Goal: Transaction & Acquisition: Purchase product/service

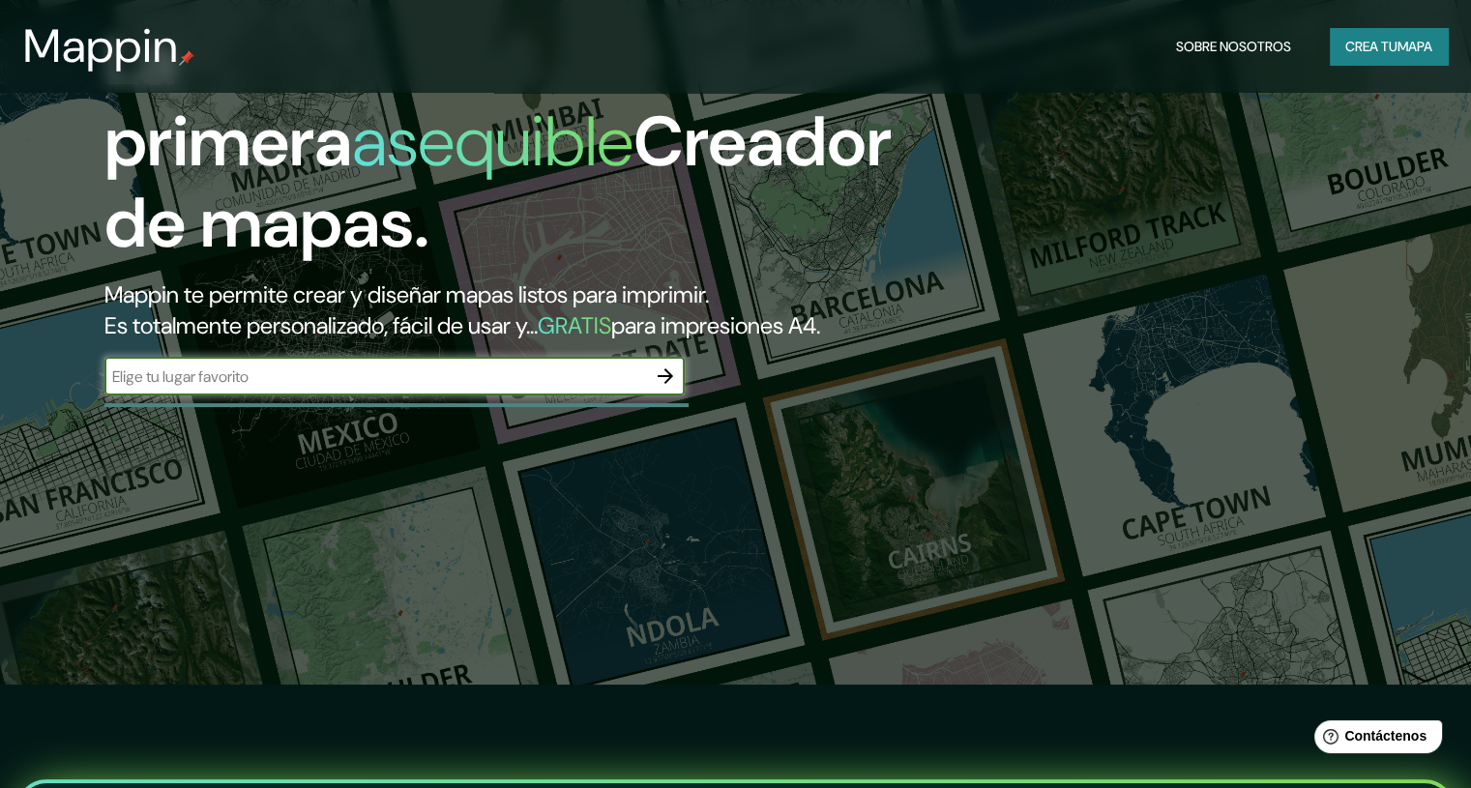
scroll to position [97, 0]
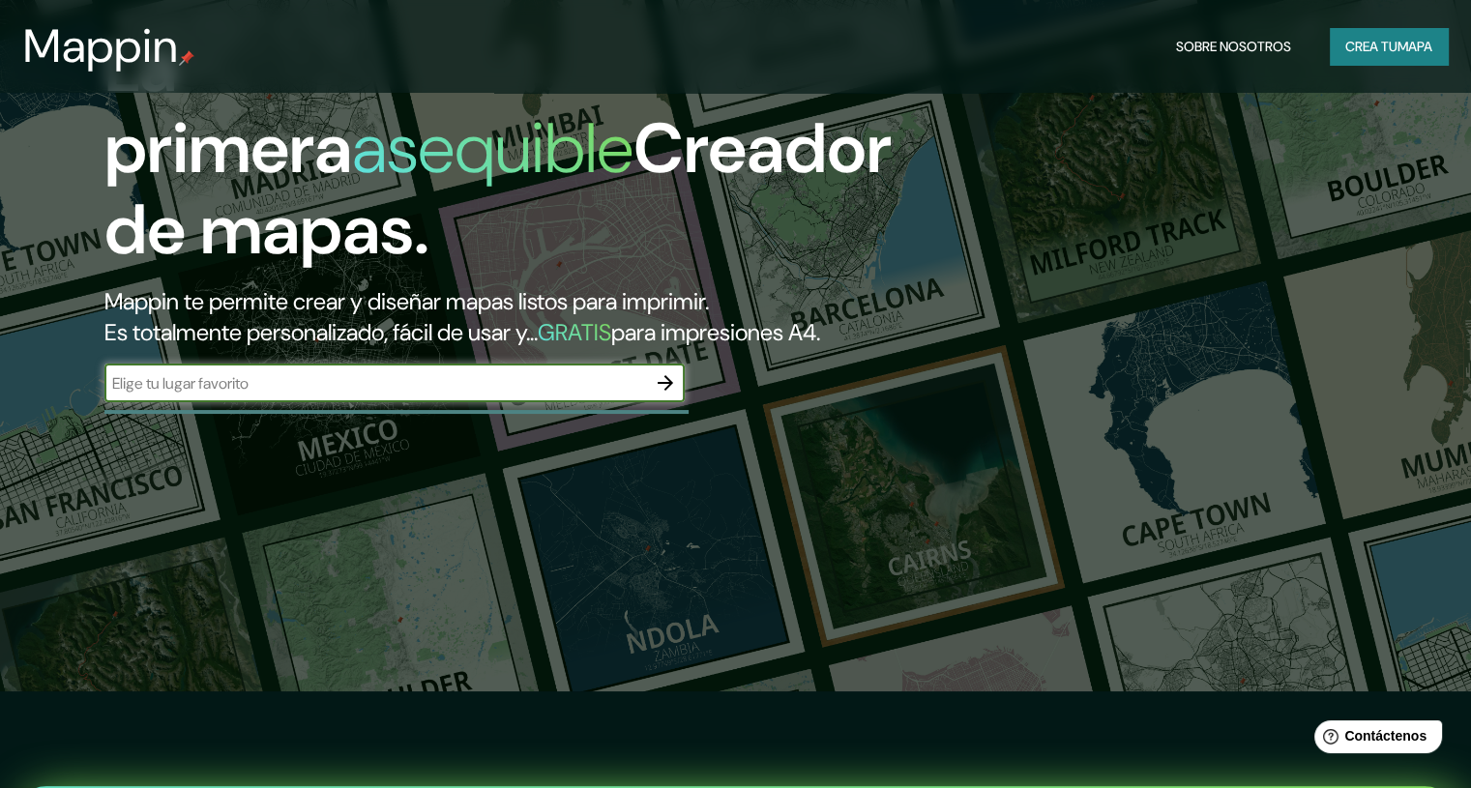
click at [267, 395] on input "text" at bounding box center [375, 383] width 542 height 22
type input "CHICLAYO"
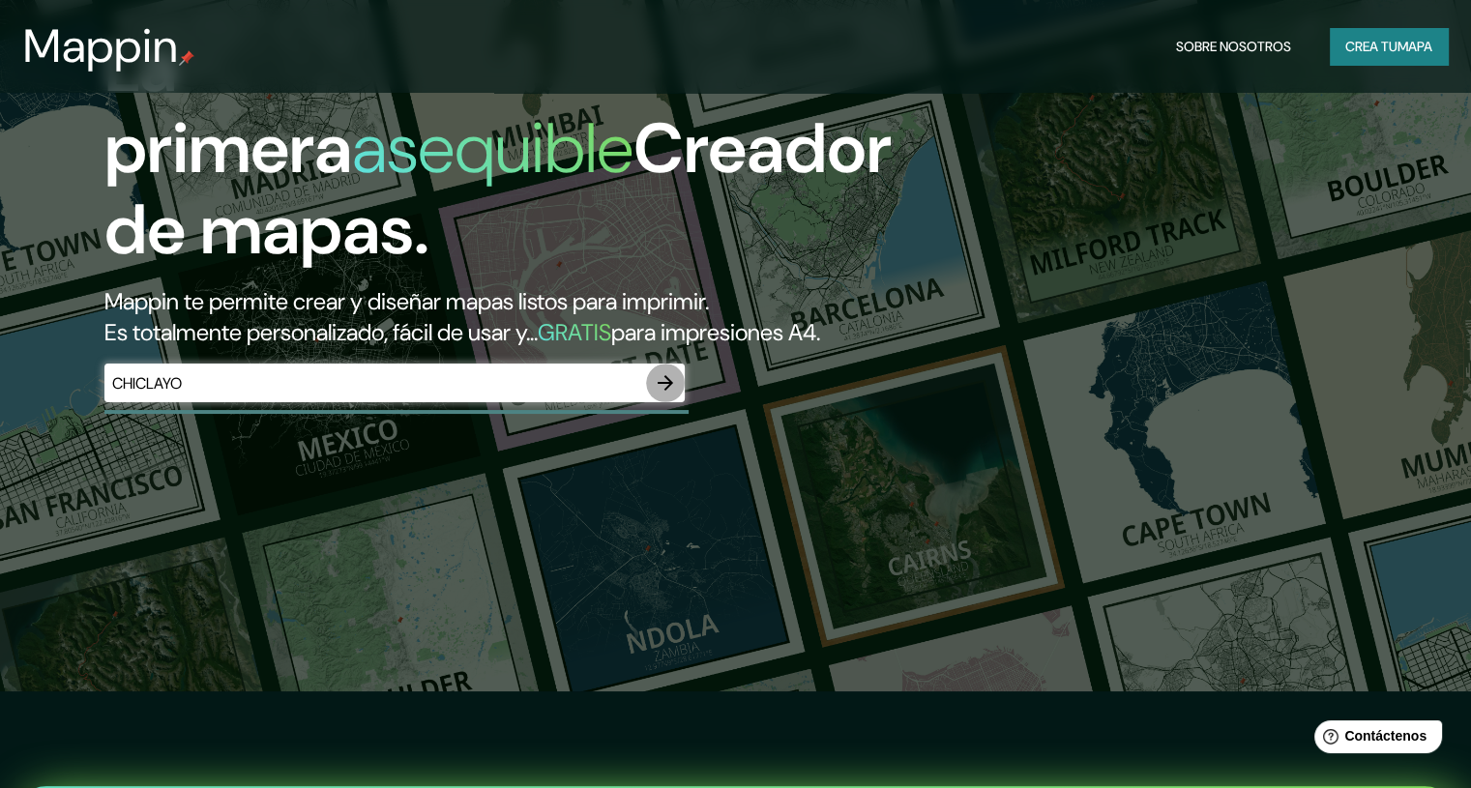
click at [677, 395] on icon "button" at bounding box center [665, 382] width 23 height 23
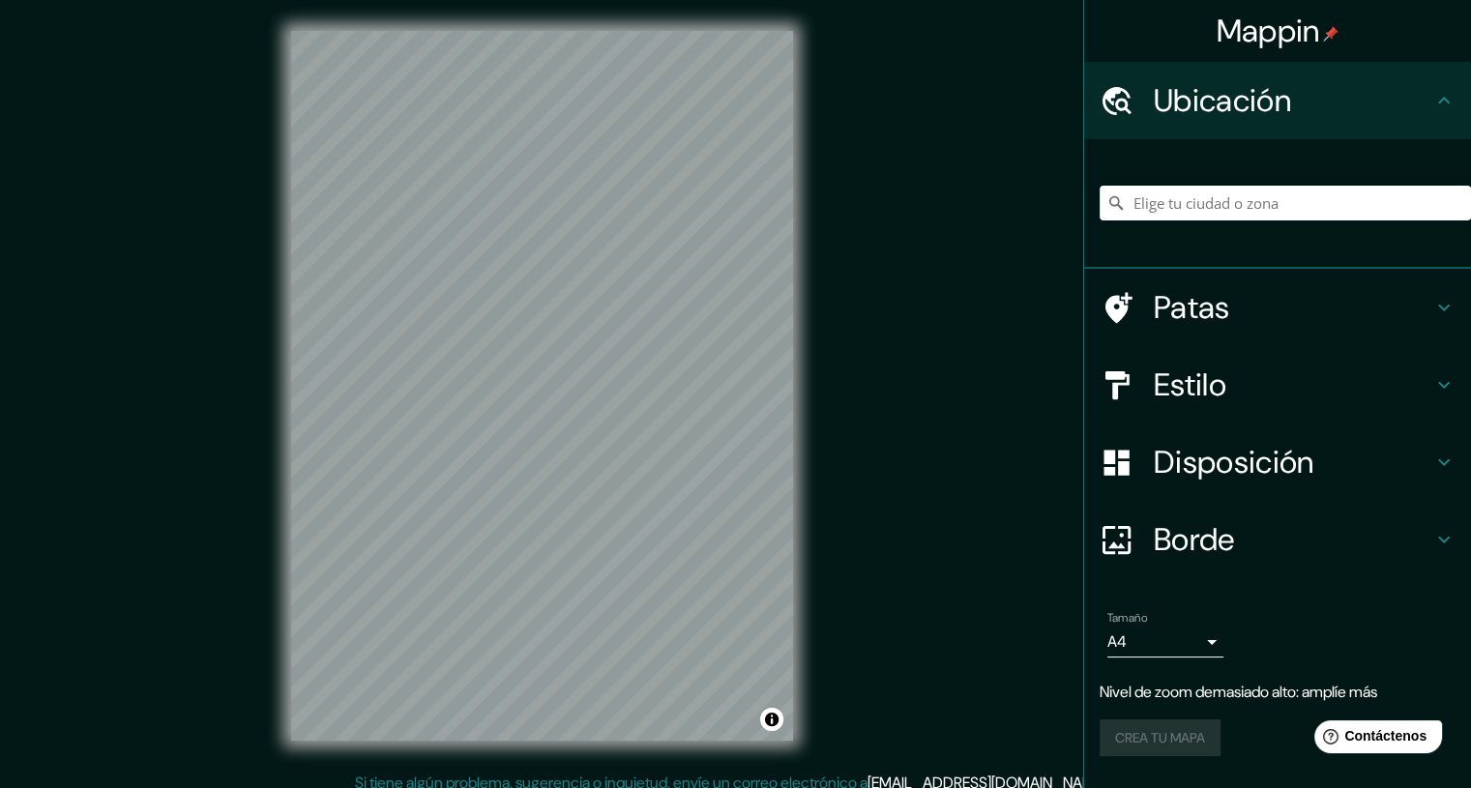
scroll to position [14, 0]
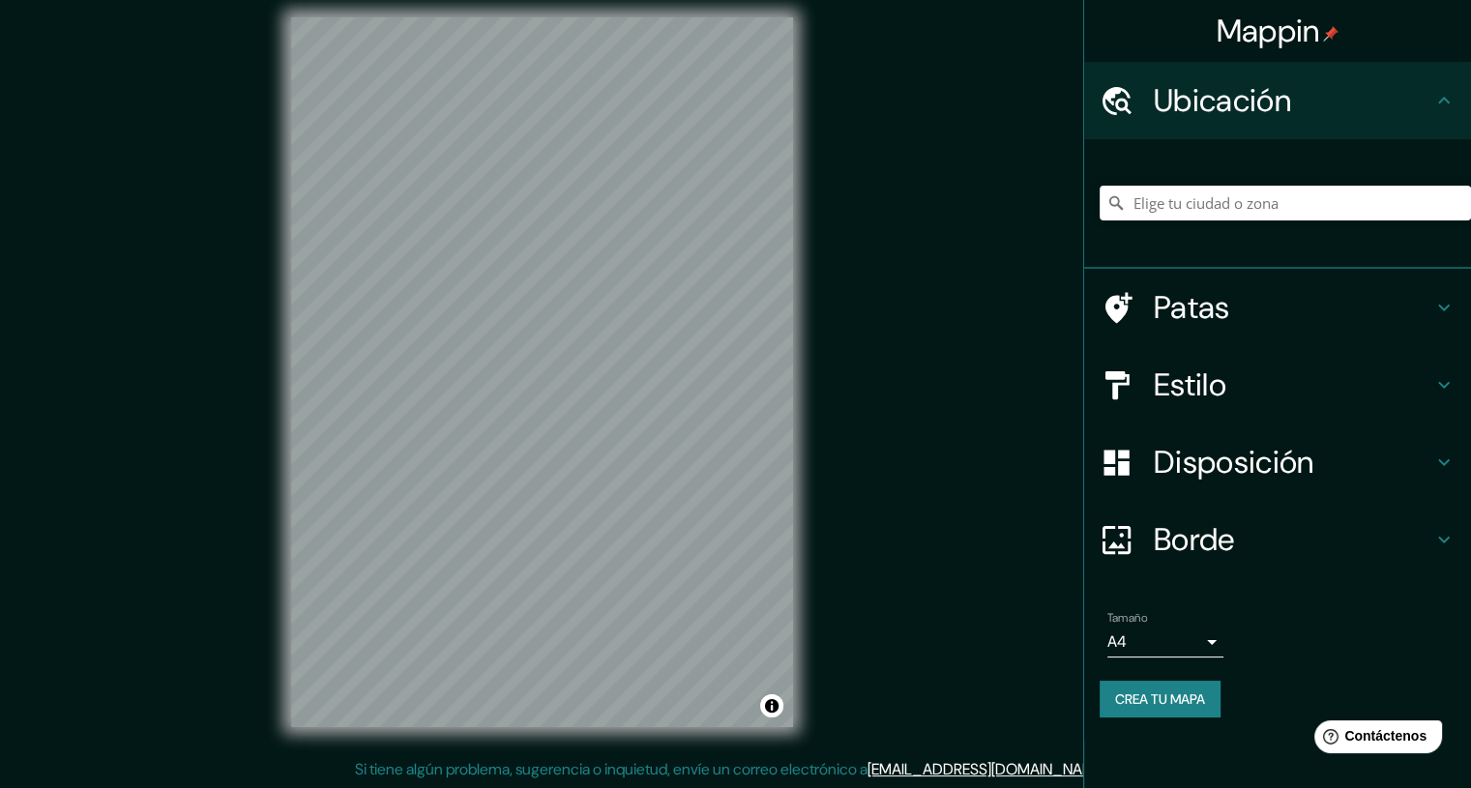
click at [1455, 382] on div "Estilo" at bounding box center [1277, 384] width 387 height 77
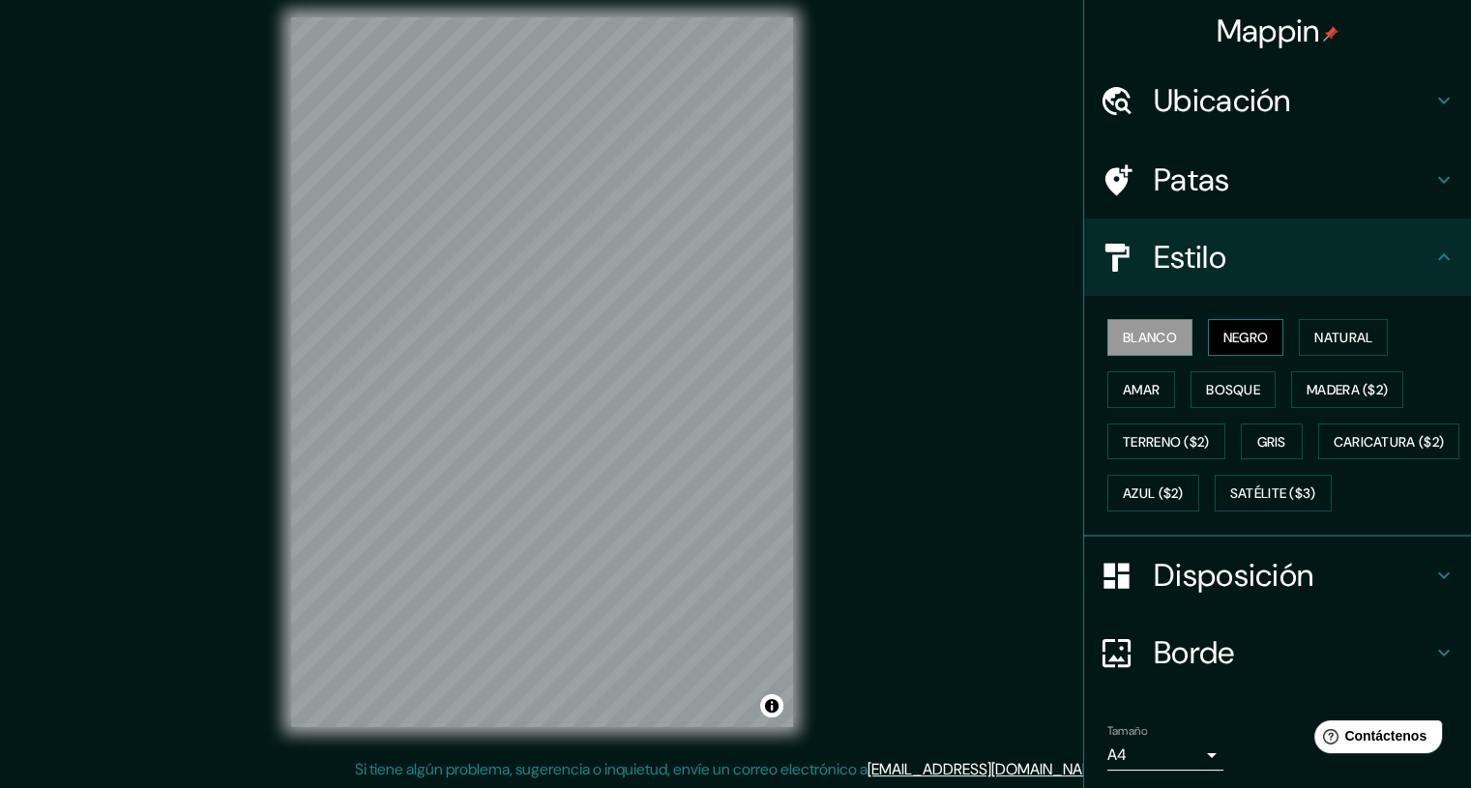
click at [1242, 338] on font "Negro" at bounding box center [1246, 337] width 45 height 17
click at [1155, 335] on font "Blanco" at bounding box center [1150, 337] width 54 height 17
click at [1336, 349] on button "Natural" at bounding box center [1343, 337] width 89 height 37
click at [1332, 343] on font "Natural" at bounding box center [1344, 337] width 58 height 17
click at [1137, 391] on font "Amar" at bounding box center [1141, 389] width 37 height 17
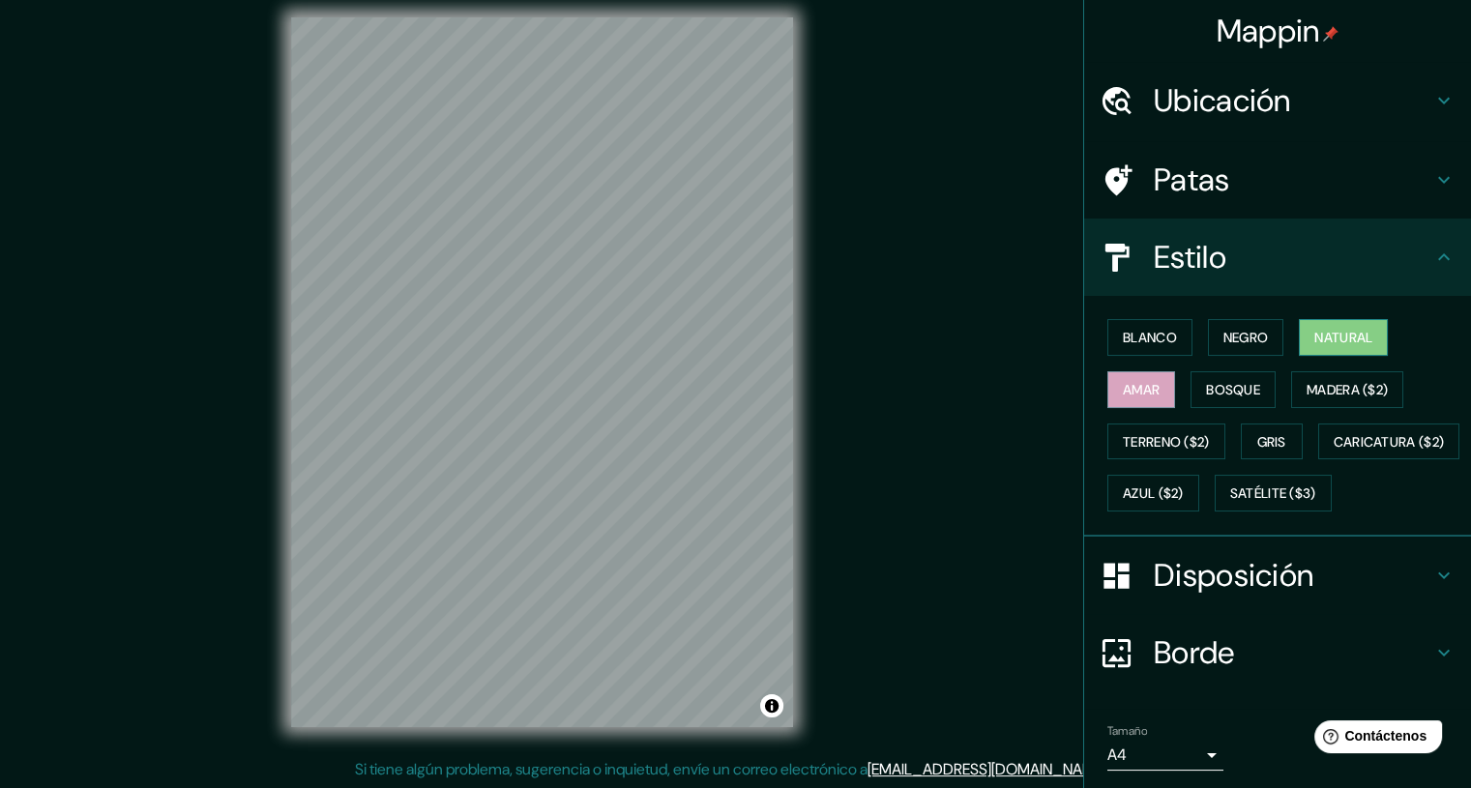
click at [1319, 343] on font "Natural" at bounding box center [1344, 337] width 58 height 17
click at [1342, 395] on font "Madera ($2)" at bounding box center [1347, 389] width 81 height 17
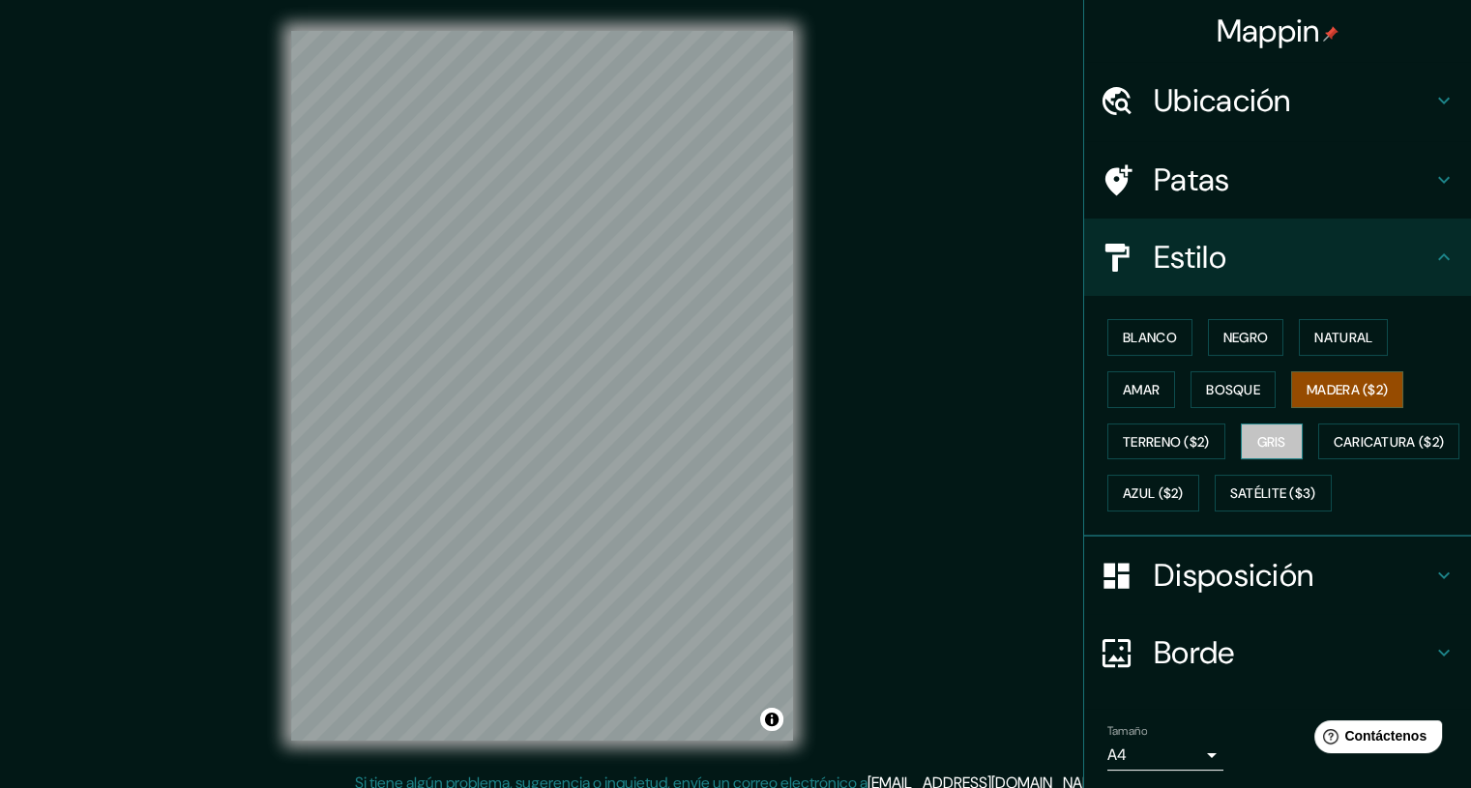
click at [1257, 437] on font "Gris" at bounding box center [1271, 441] width 29 height 17
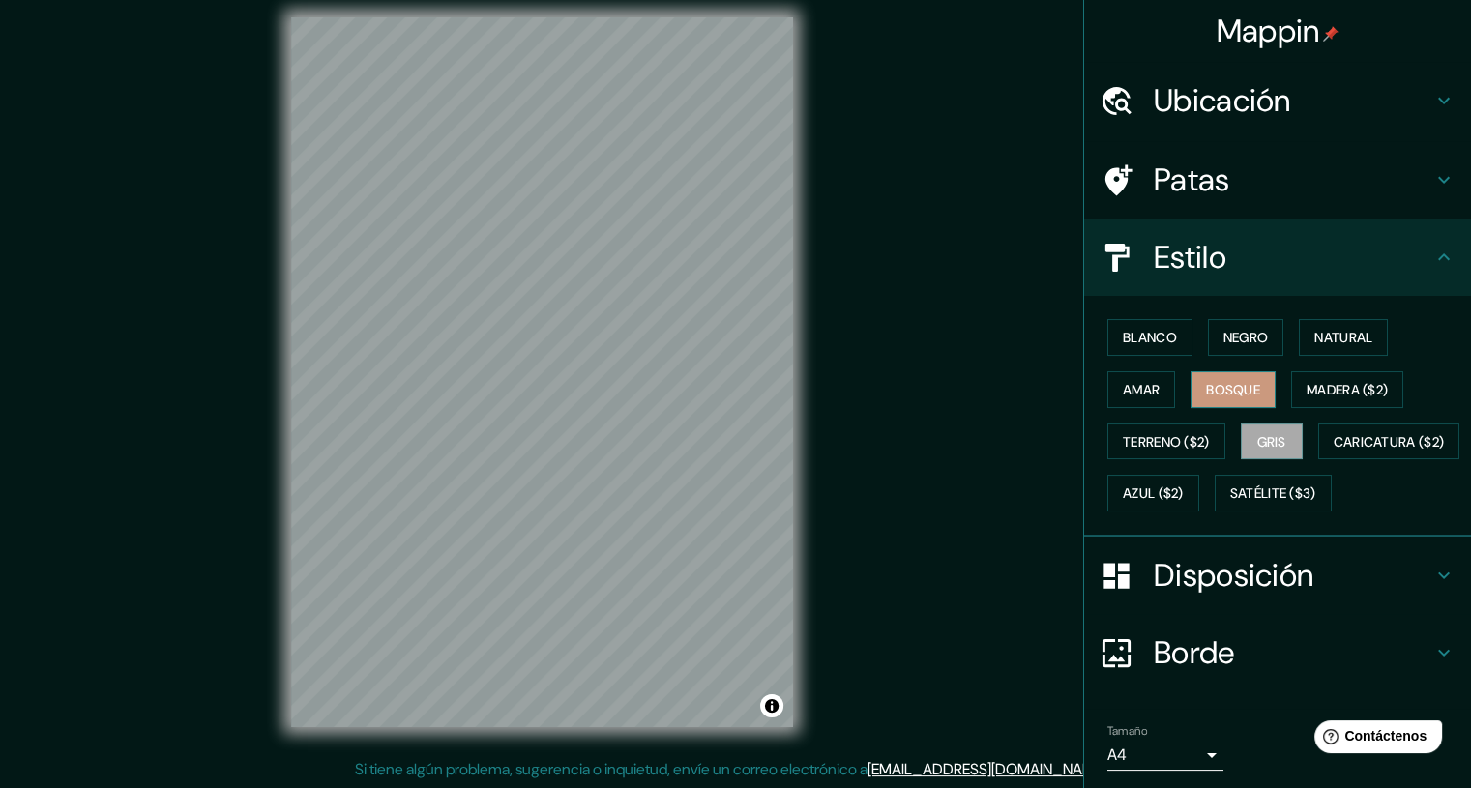
click at [1206, 397] on font "Bosque" at bounding box center [1233, 389] width 54 height 17
click at [1143, 381] on font "Amar" at bounding box center [1141, 389] width 37 height 17
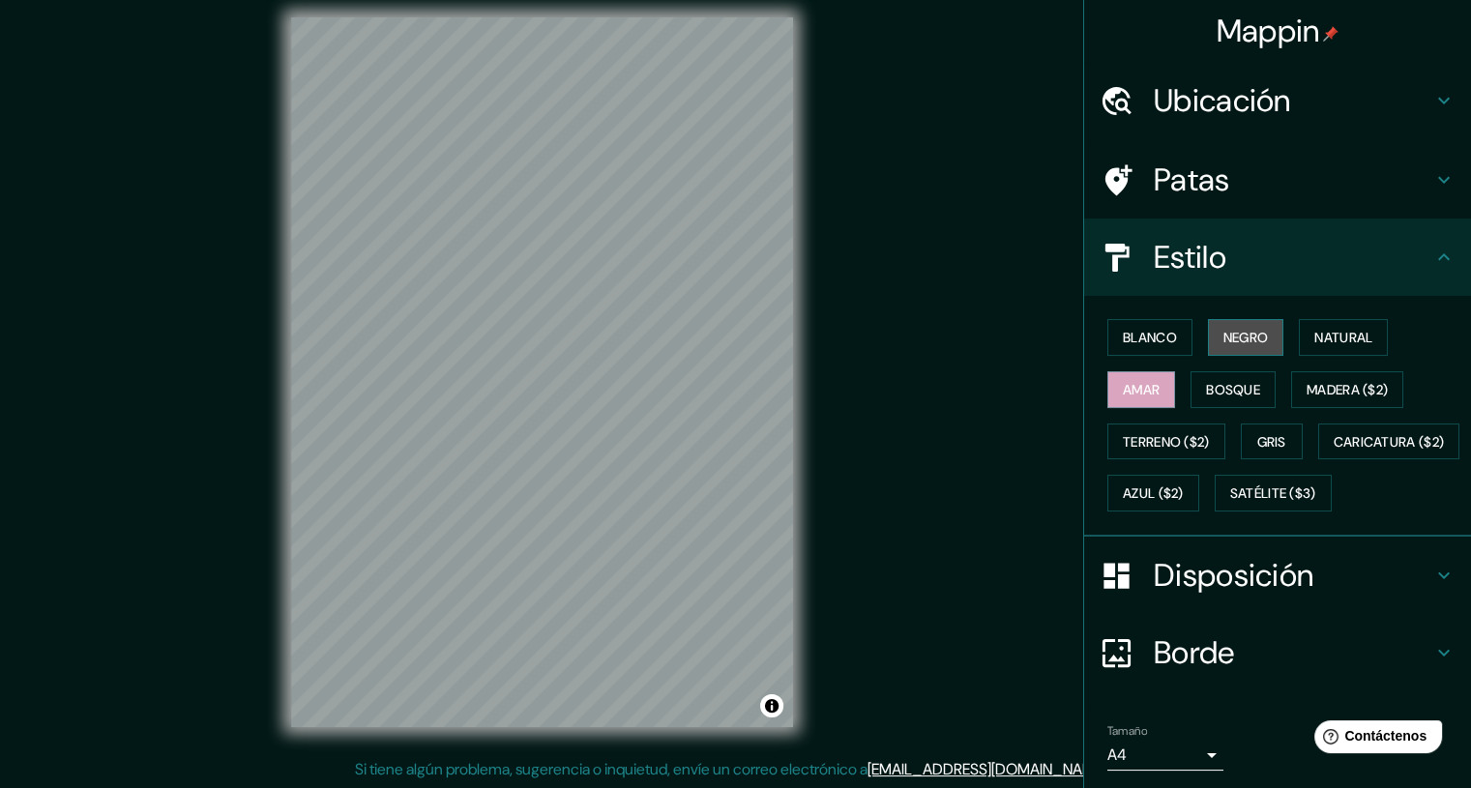
click at [1227, 332] on font "Negro" at bounding box center [1246, 337] width 45 height 17
click at [1126, 332] on font "Blanco" at bounding box center [1150, 337] width 54 height 17
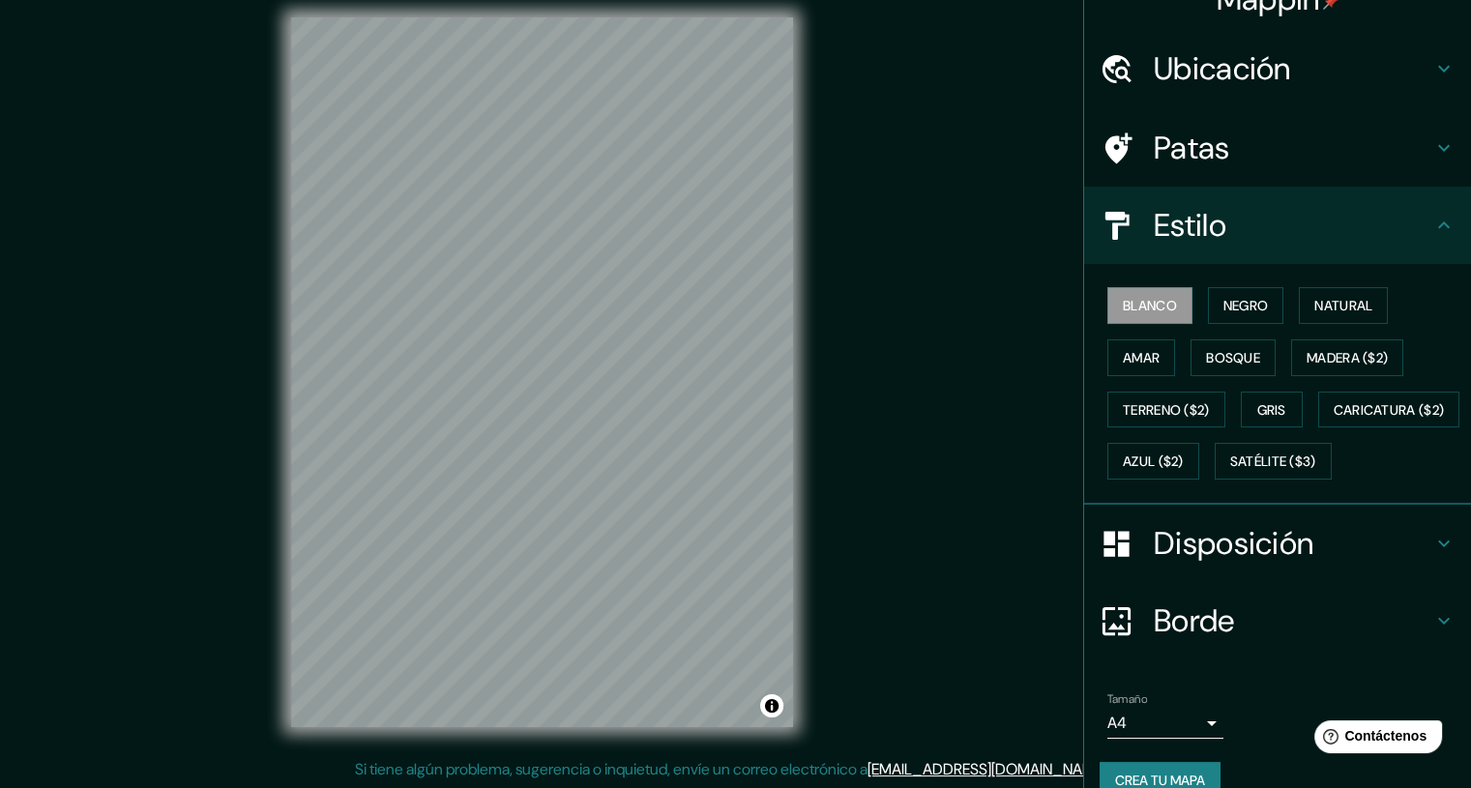
scroll to position [112, 0]
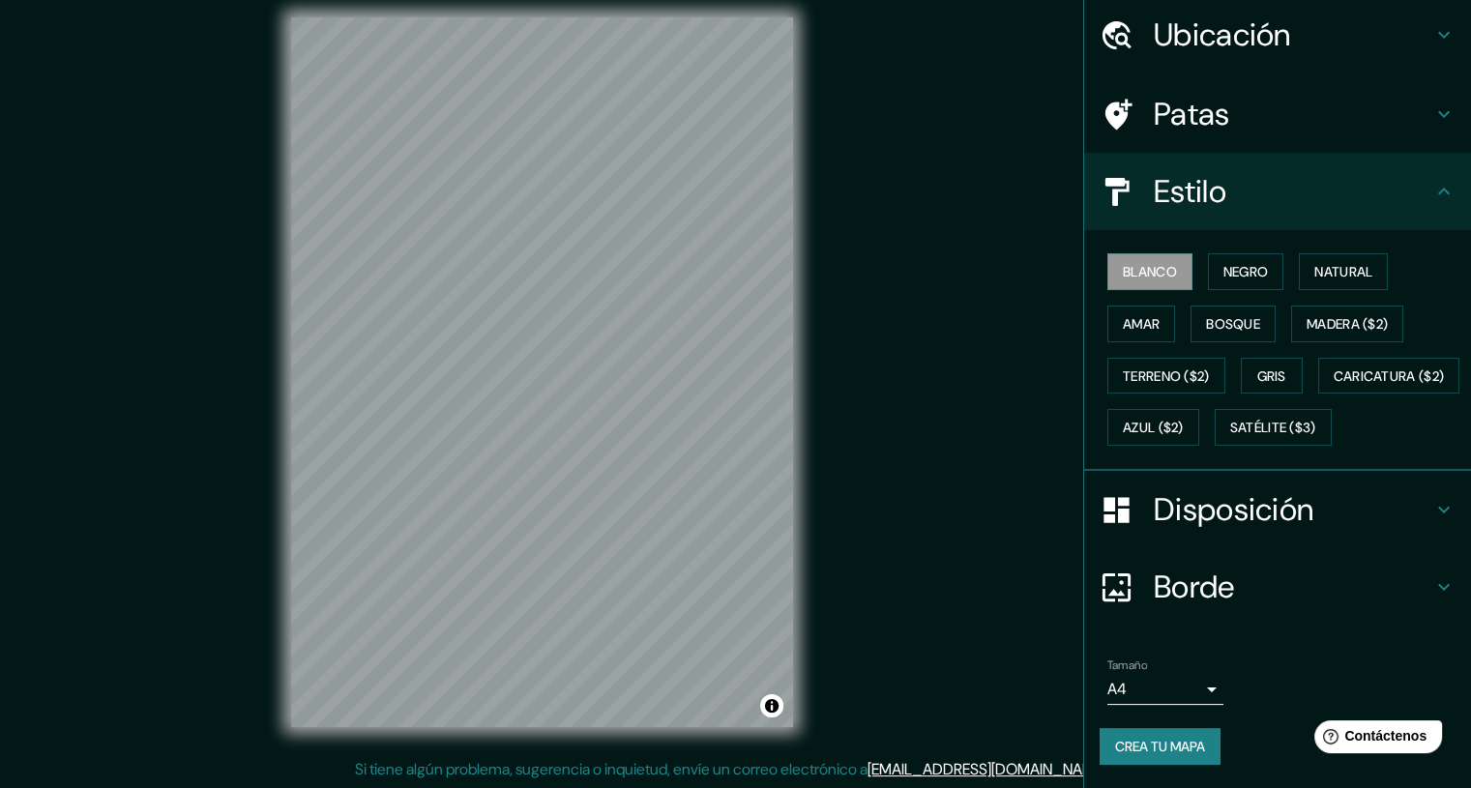
click at [1392, 503] on h4 "Disposición" at bounding box center [1293, 509] width 279 height 39
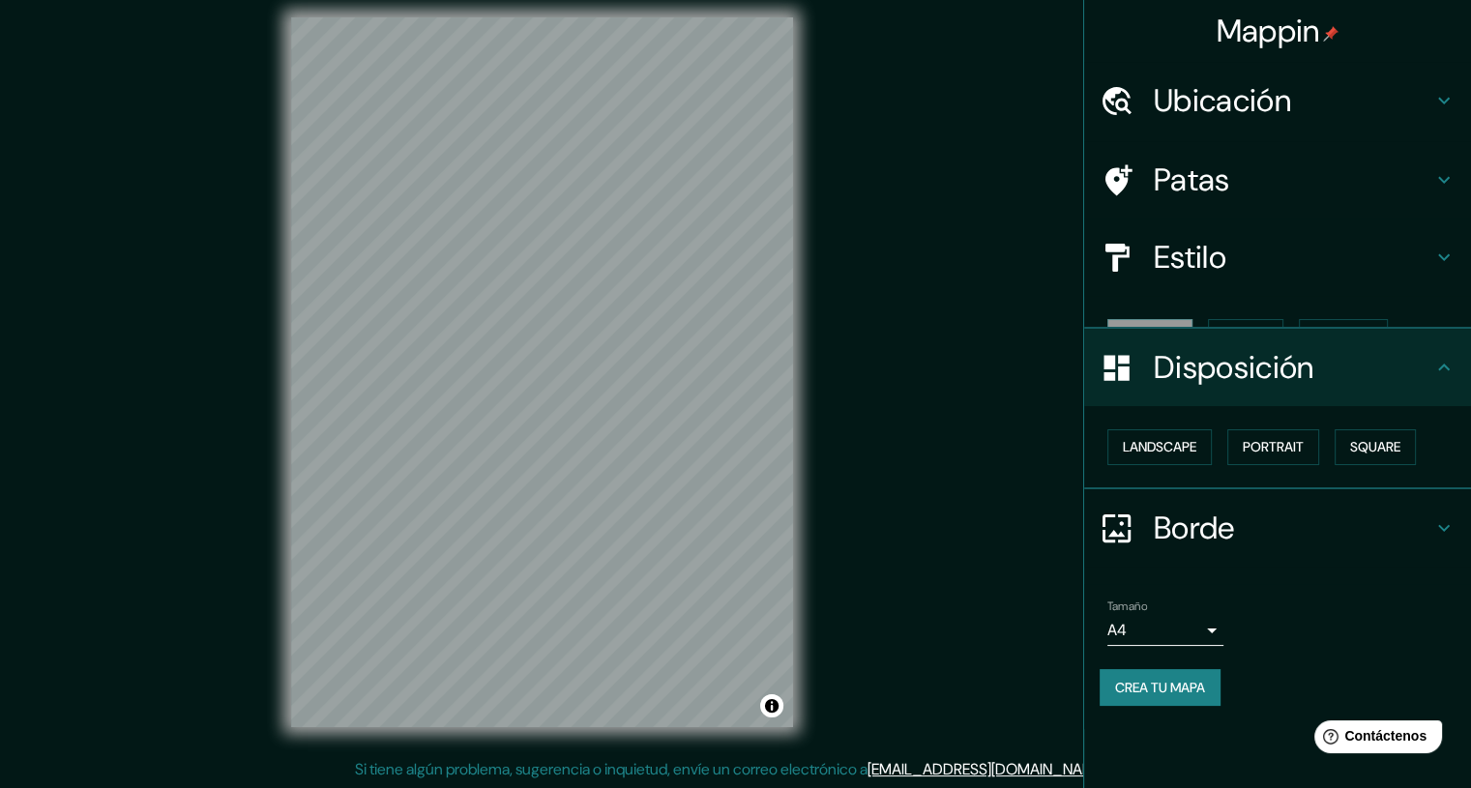
scroll to position [0, 0]
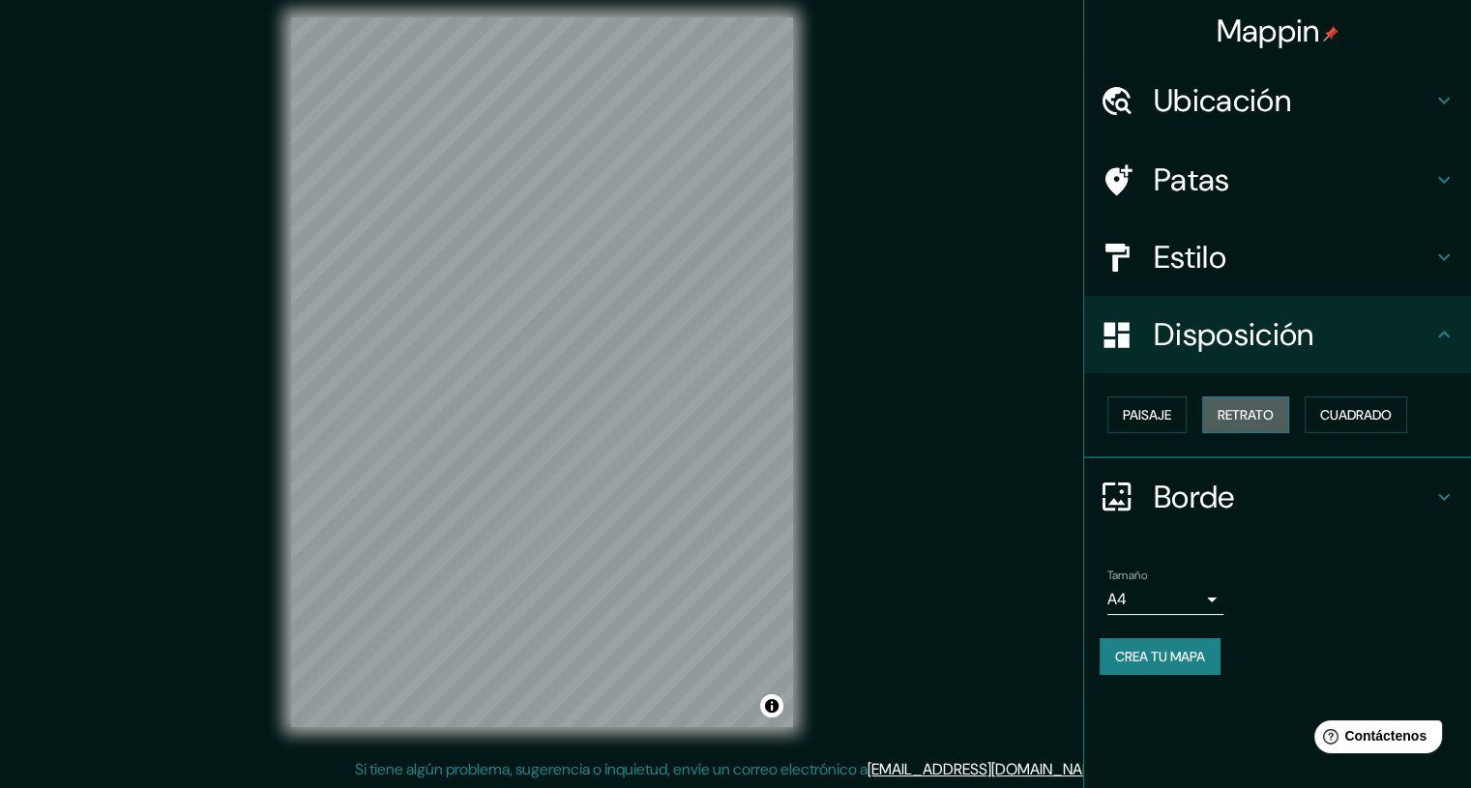
click at [1274, 410] on font "Retrato" at bounding box center [1246, 414] width 56 height 17
click at [1149, 415] on font "Paisaje" at bounding box center [1147, 414] width 48 height 17
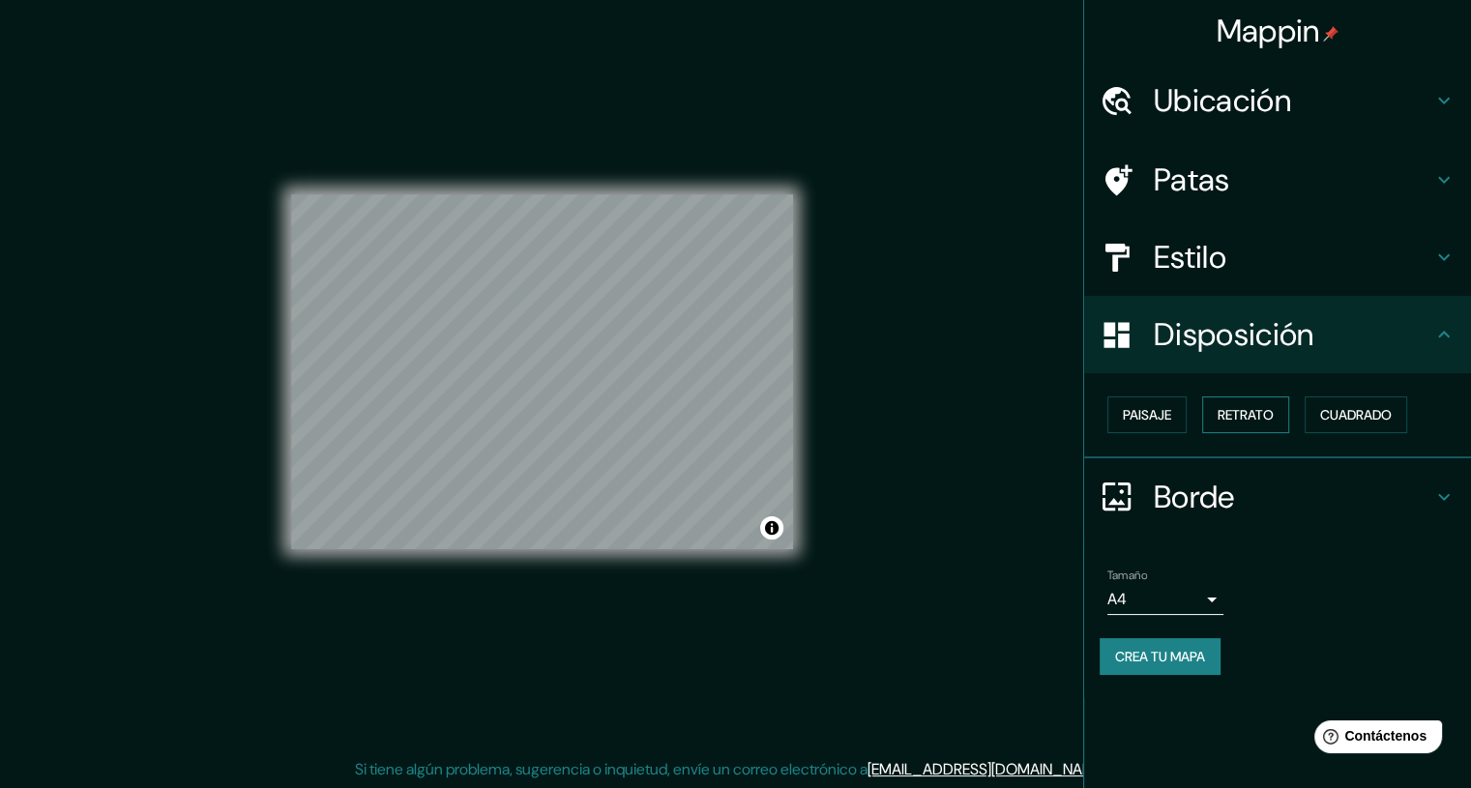
click at [1262, 415] on font "Retrato" at bounding box center [1246, 414] width 56 height 17
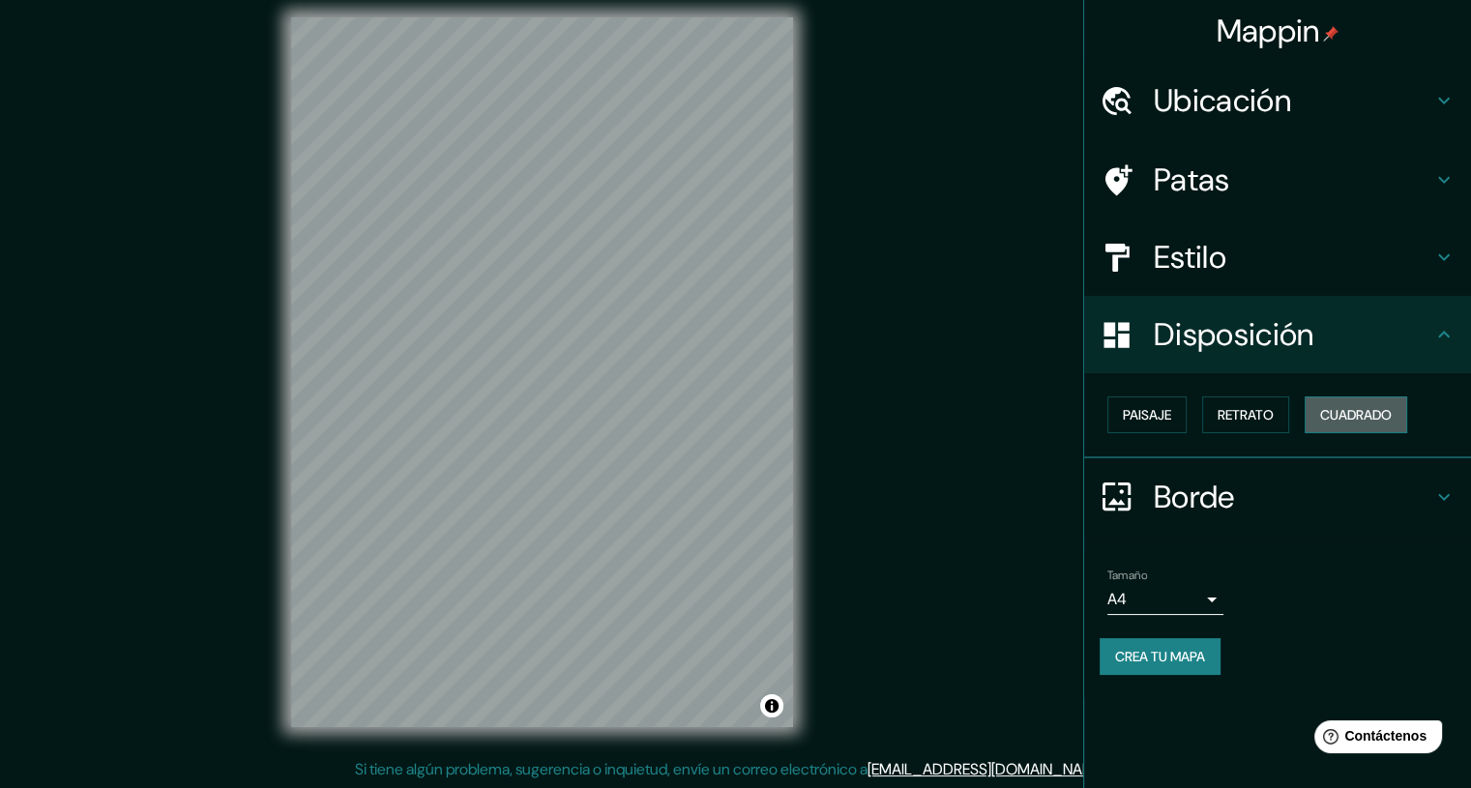
click at [1334, 411] on font "Cuadrado" at bounding box center [1356, 414] width 72 height 17
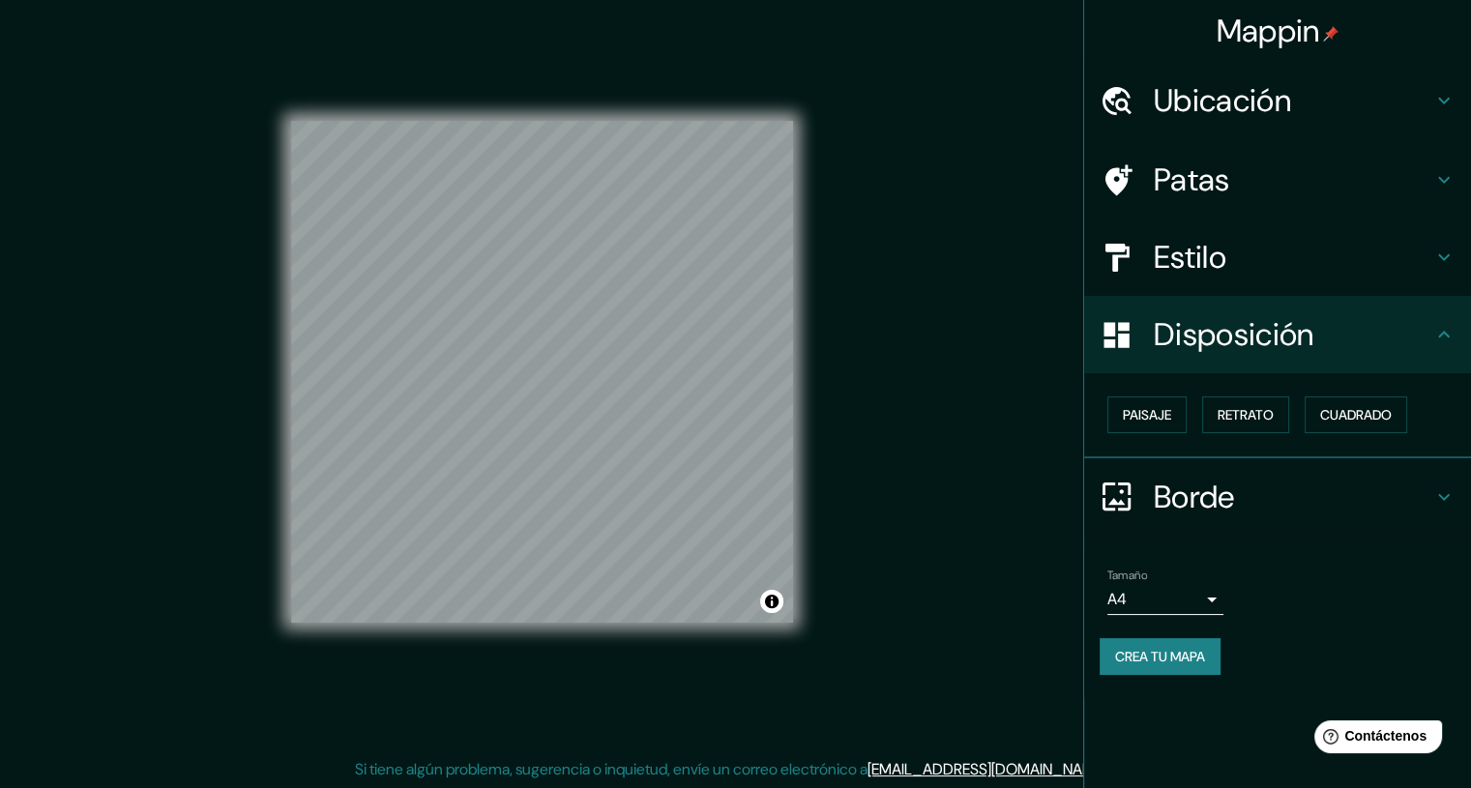
click at [1100, 403] on div "Paisaje Retrato Cuadrado" at bounding box center [1285, 415] width 371 height 52
click at [1134, 408] on font "Paisaje" at bounding box center [1147, 414] width 48 height 17
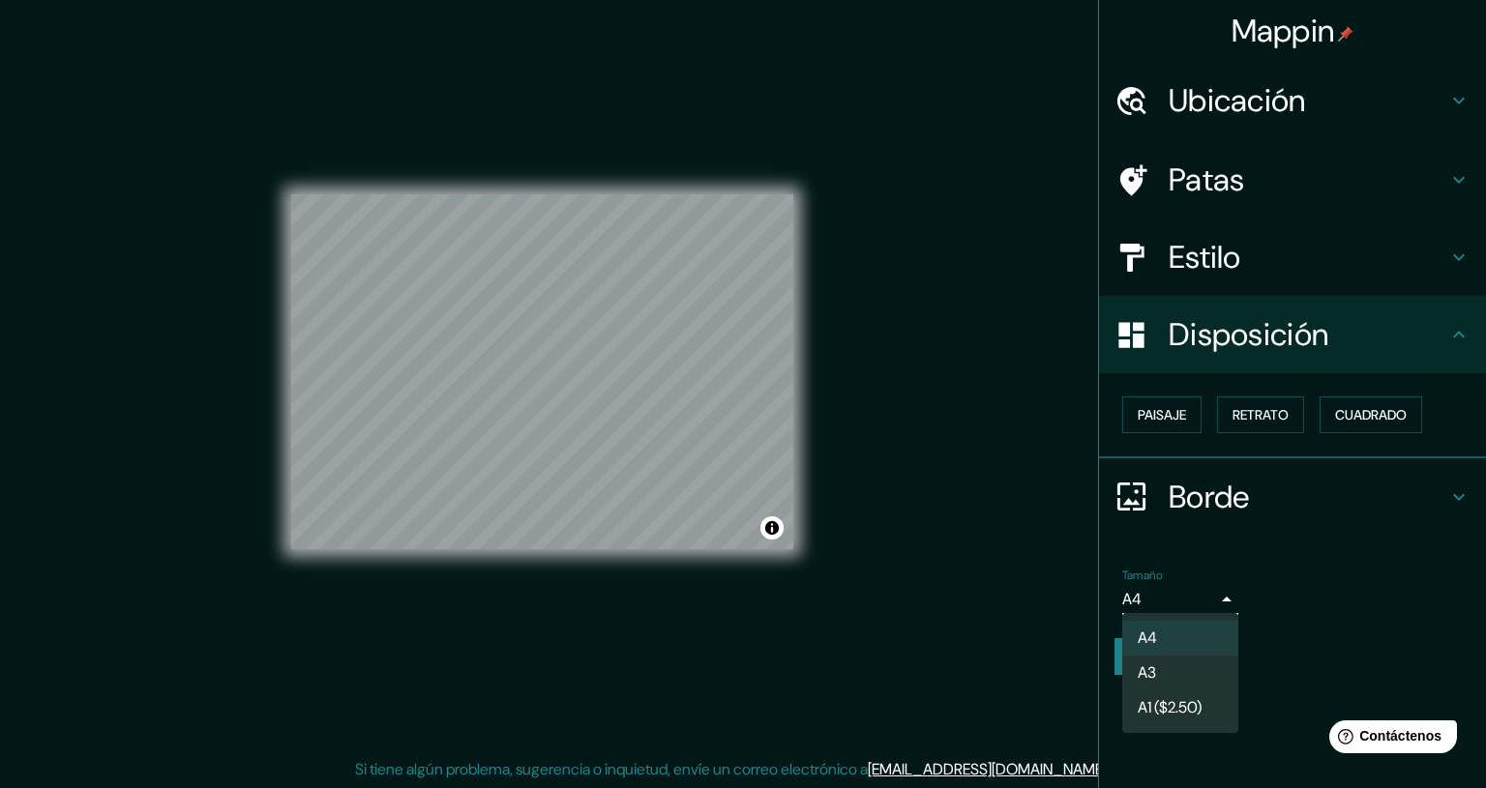
click at [1213, 599] on body "Mappin Ubicación Patas Estilo Disposición Paisaje Retrato [PERSON_NAME] [PERSON…" at bounding box center [743, 380] width 1486 height 788
click at [1170, 681] on li "A3" at bounding box center [1180, 675] width 116 height 36
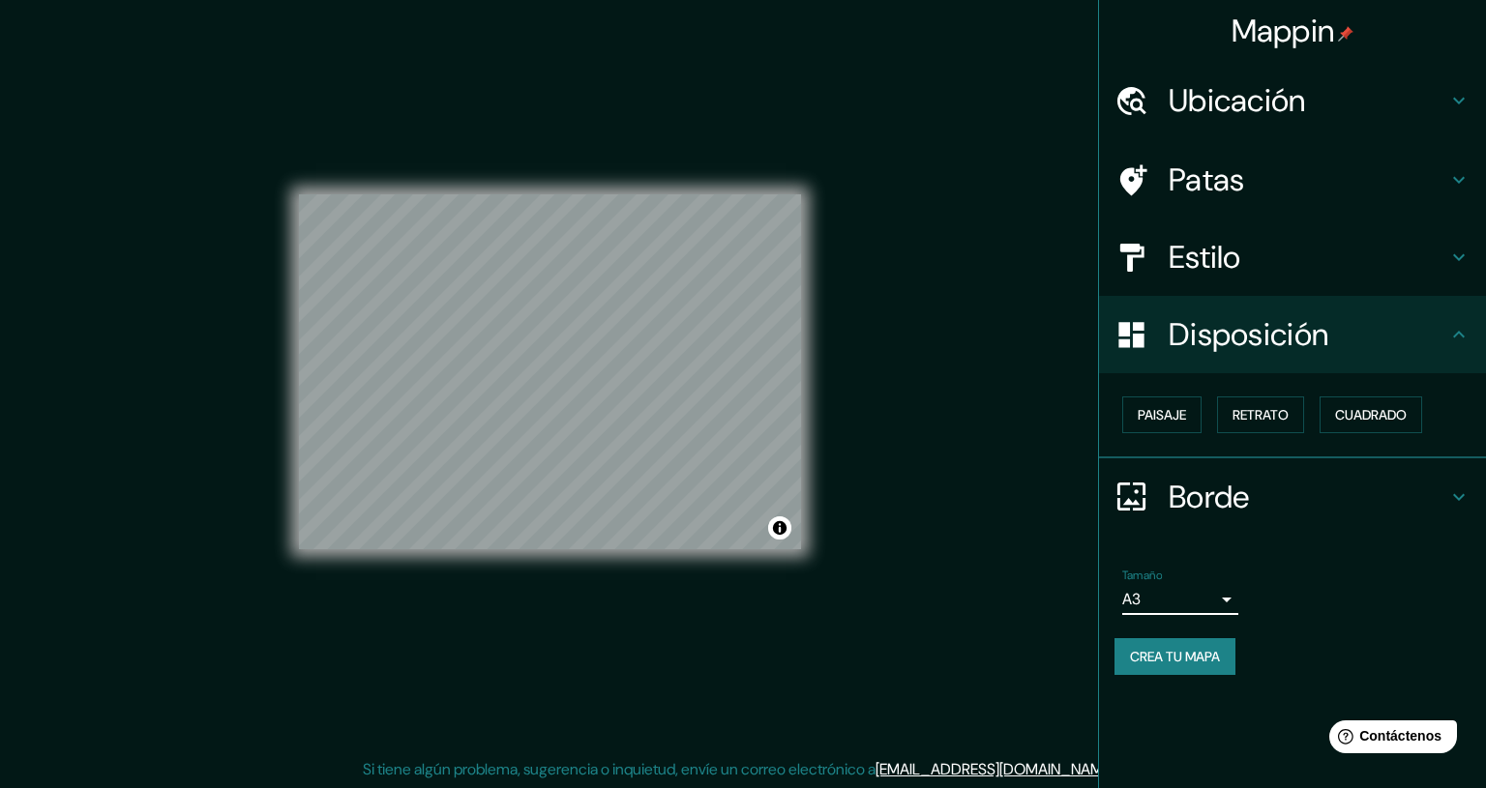
click at [1209, 599] on body "Mappin Ubicación Patas Estilo Disposición Paisaje Retrato [PERSON_NAME] [PERSON…" at bounding box center [743, 380] width 1486 height 788
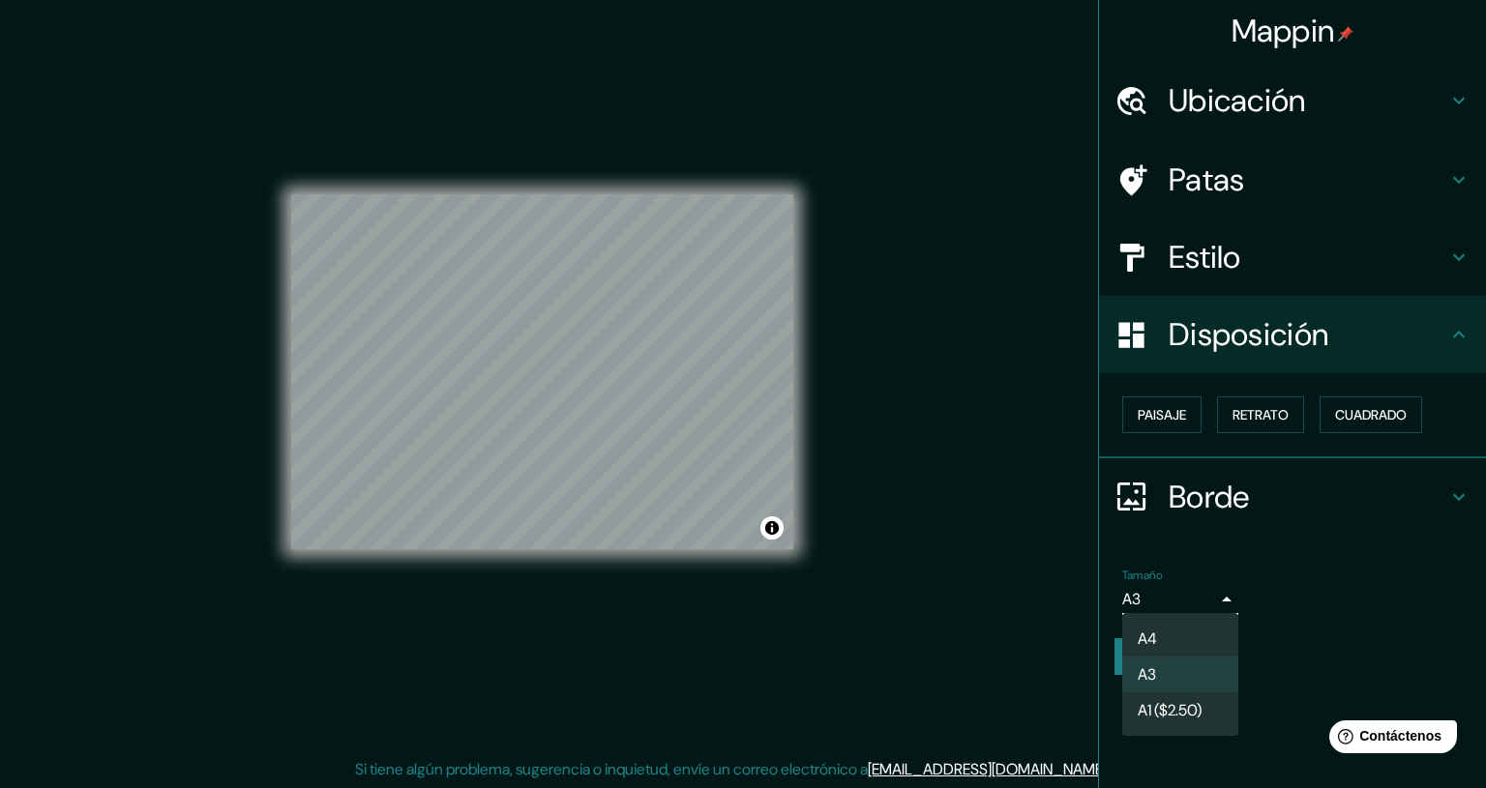
click at [1180, 719] on font "A1 ($2.50)" at bounding box center [1170, 710] width 64 height 20
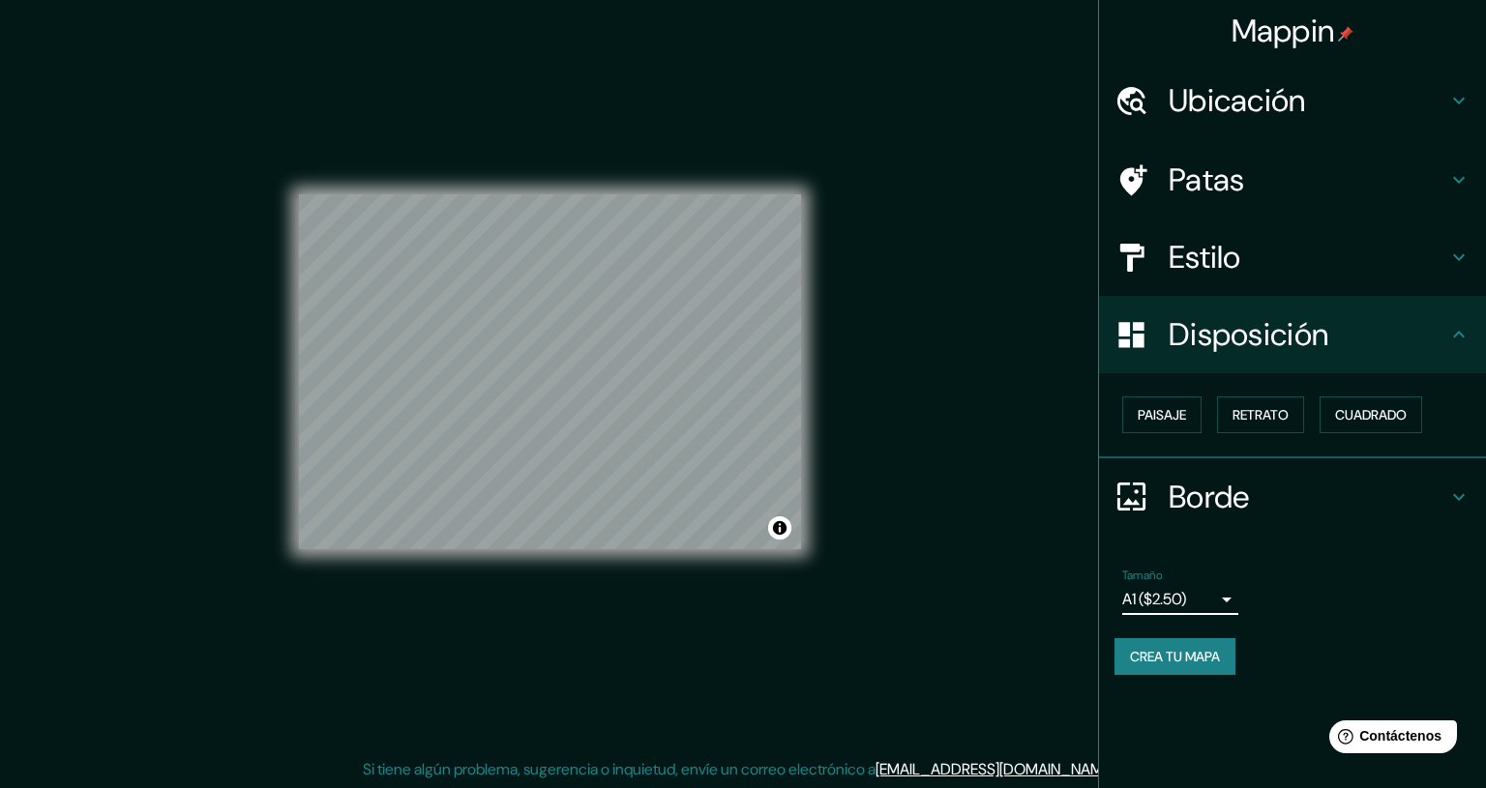
click at [1210, 602] on body "Mappin Ubicación Patas Estilo Disposición Paisaje Retrato [PERSON_NAME] [PERSON…" at bounding box center [743, 380] width 1486 height 788
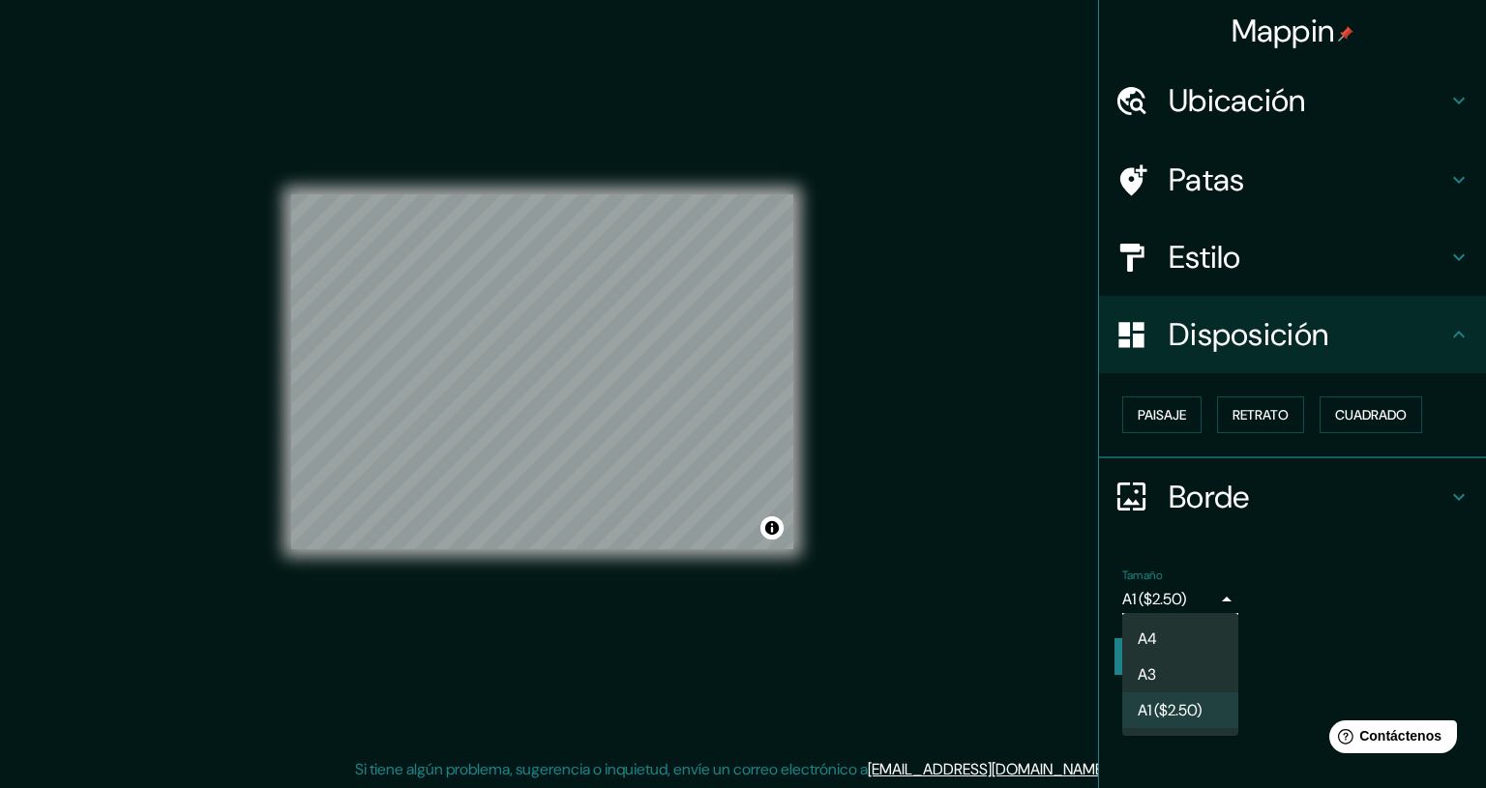
click at [1176, 686] on li "A3" at bounding box center [1180, 675] width 116 height 36
type input "a4"
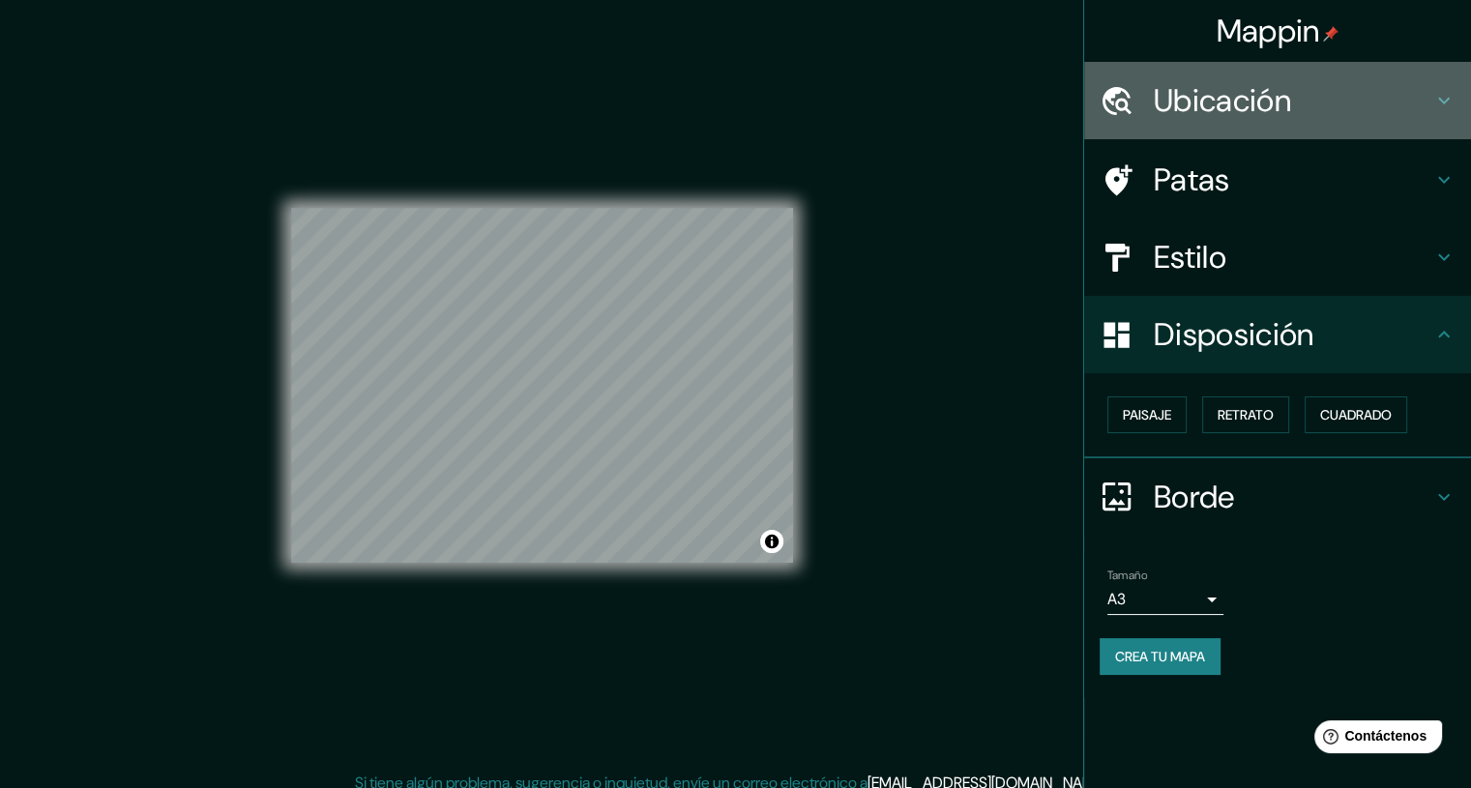
click at [1361, 91] on h4 "Ubicación" at bounding box center [1293, 100] width 279 height 39
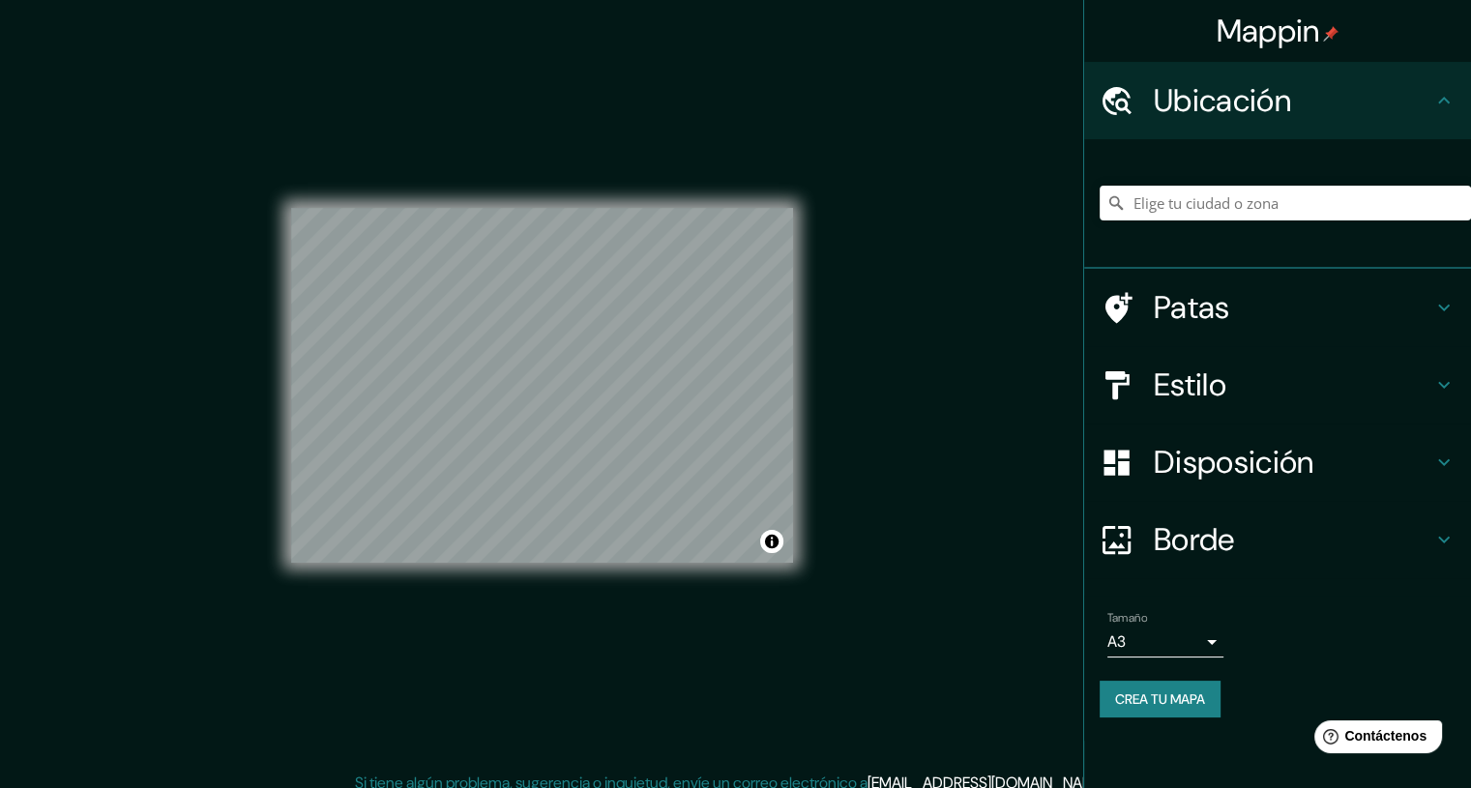
click at [1246, 381] on h4 "Estilo" at bounding box center [1293, 385] width 279 height 39
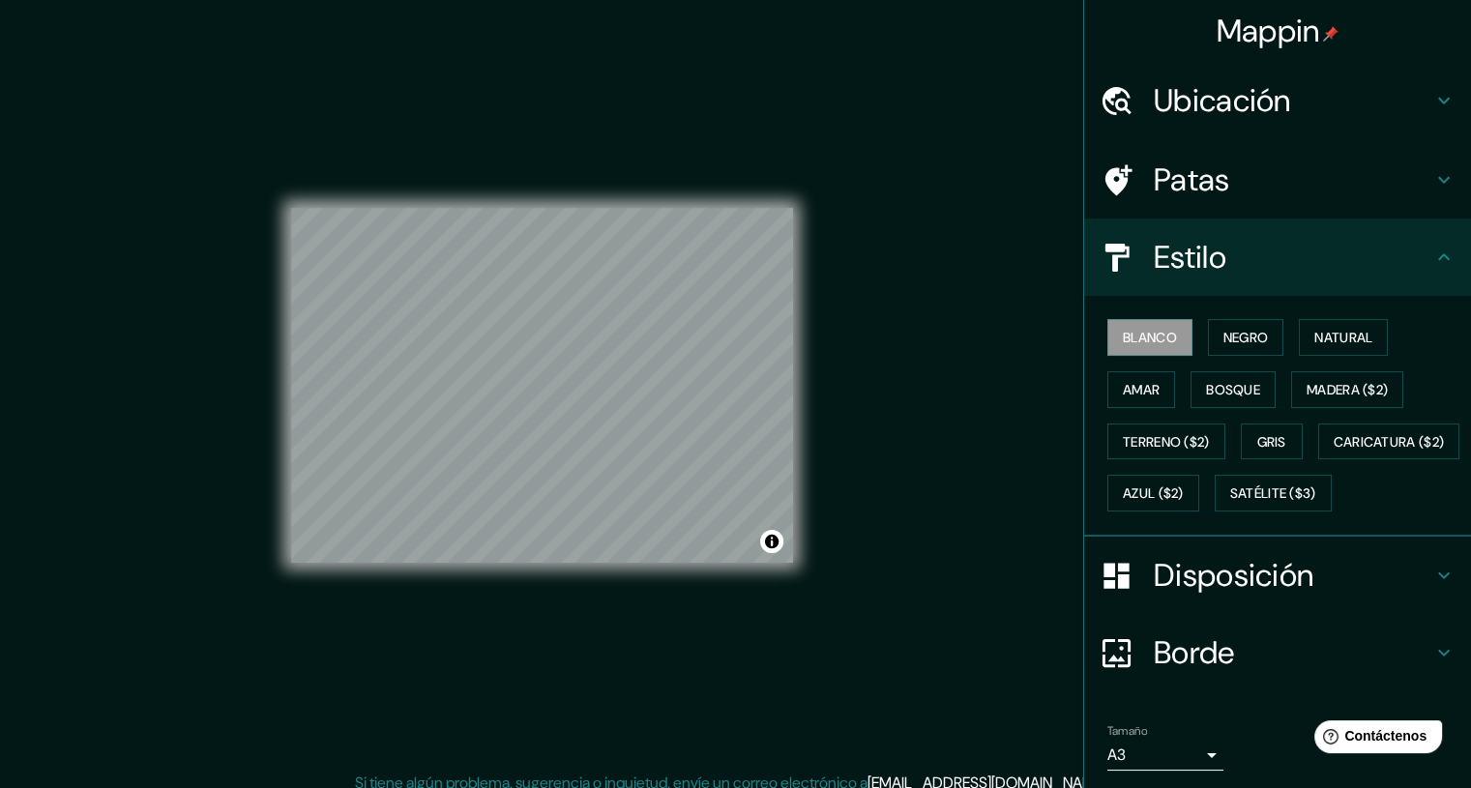
click at [1310, 173] on h4 "Patas" at bounding box center [1293, 180] width 279 height 39
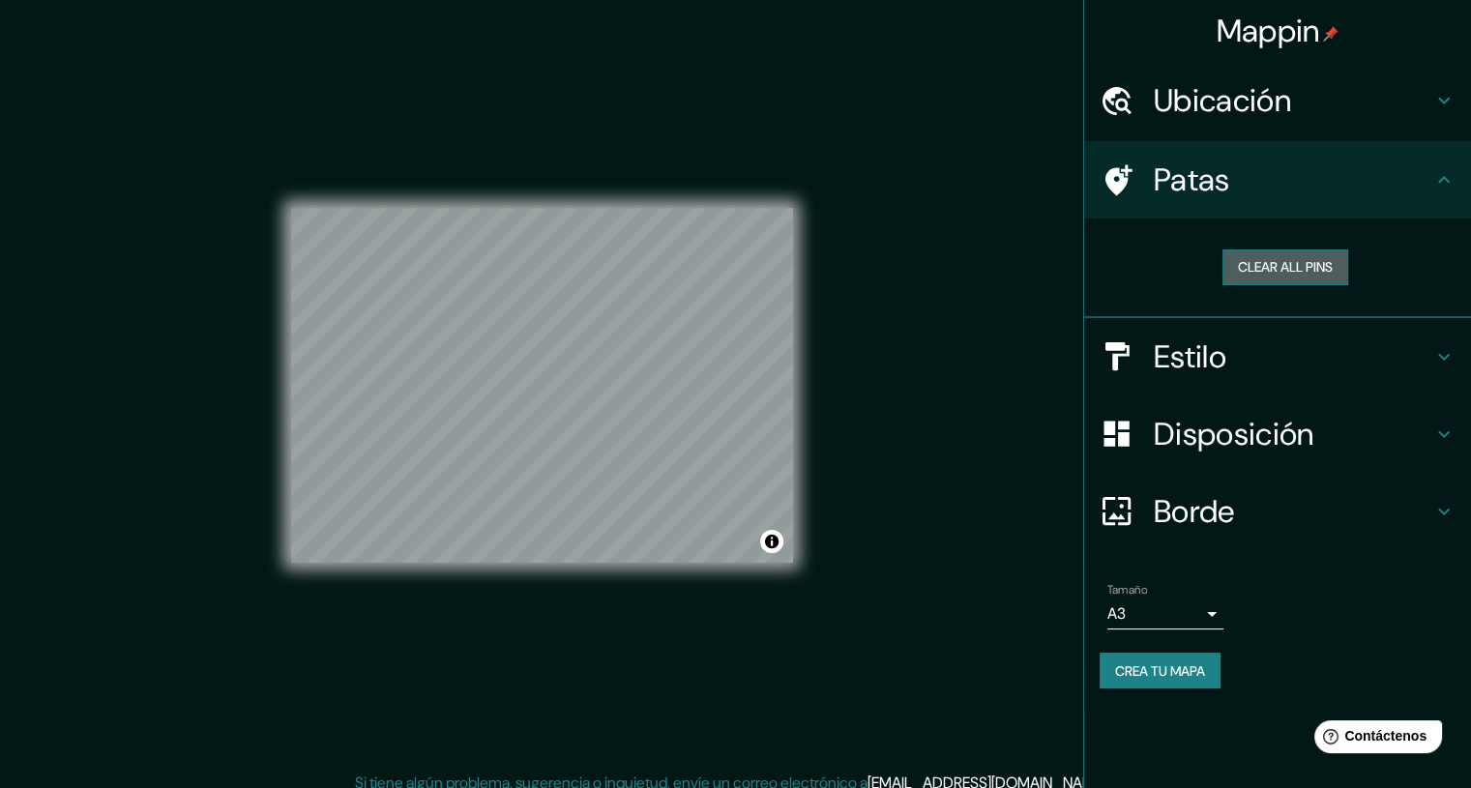
click at [1287, 269] on button "Clear all pins" at bounding box center [1286, 268] width 126 height 36
click at [1191, 506] on font "Borde" at bounding box center [1194, 511] width 81 height 41
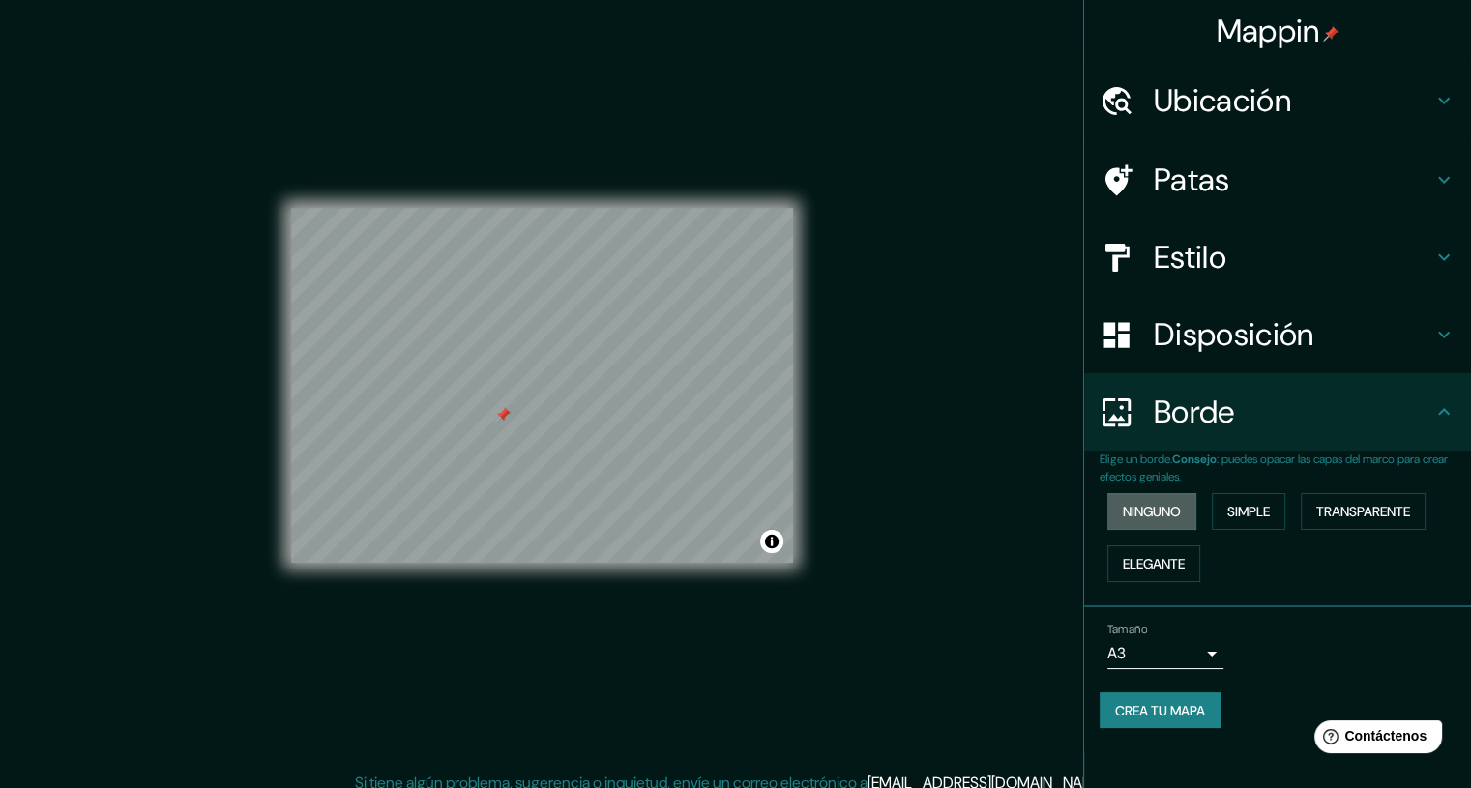
click at [1157, 520] on font "Ninguno" at bounding box center [1152, 511] width 58 height 25
click at [1262, 517] on font "Simple" at bounding box center [1248, 511] width 43 height 17
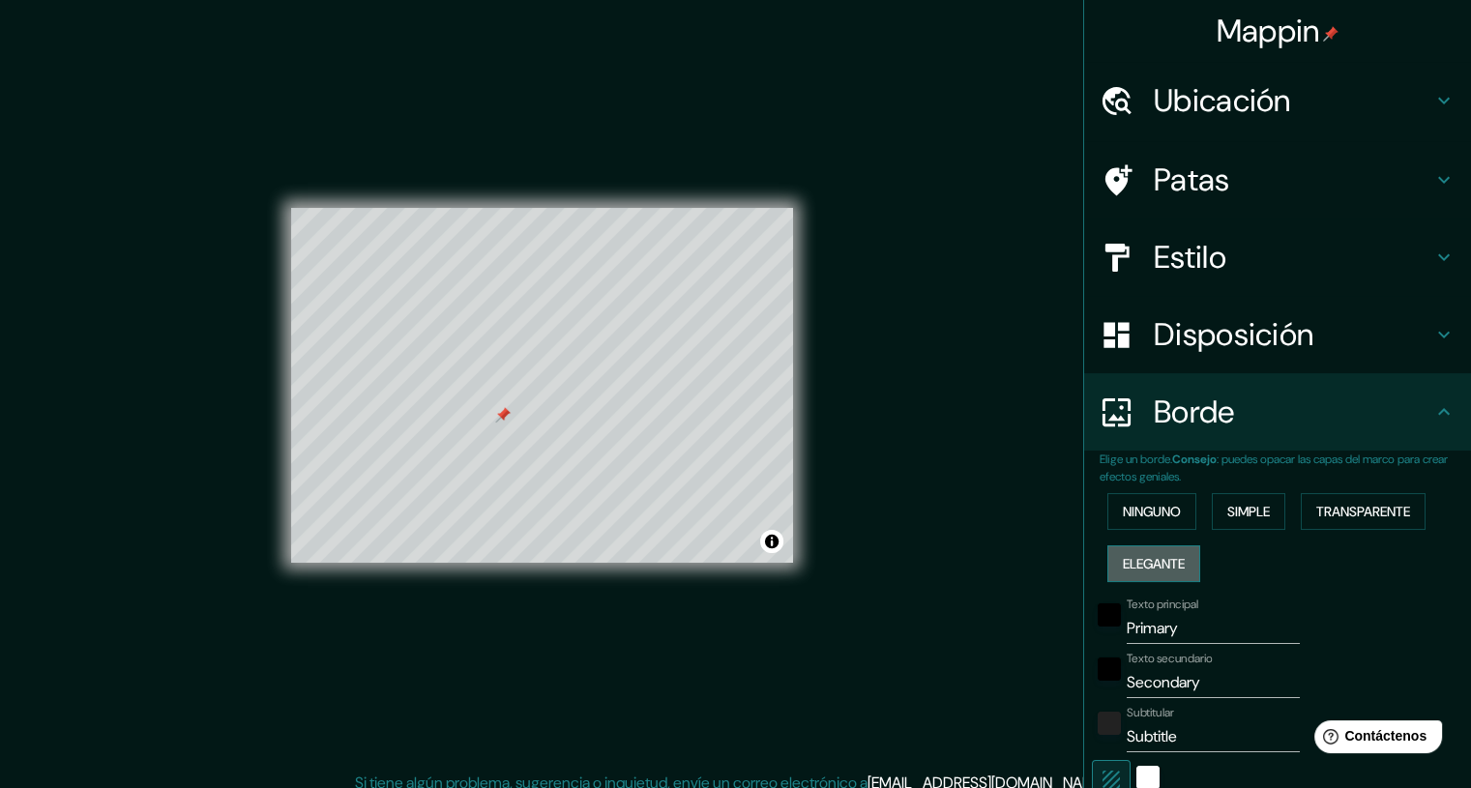
click at [1163, 560] on font "Elegante" at bounding box center [1154, 563] width 62 height 17
click at [1150, 479] on font ": puedes opacar las capas del marco para crear efectos geniales." at bounding box center [1274, 468] width 348 height 33
click at [1145, 518] on font "Ninguno" at bounding box center [1152, 511] width 58 height 17
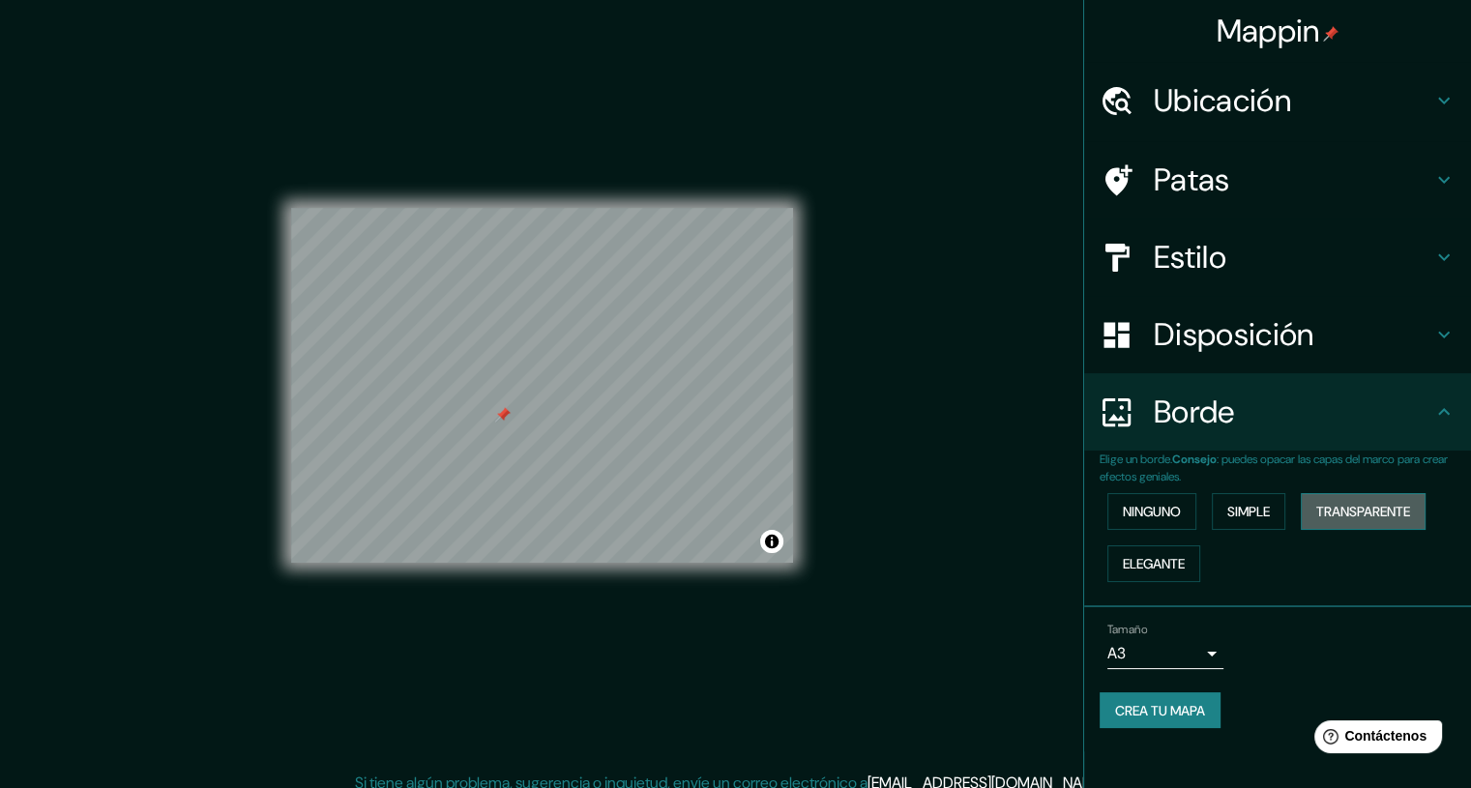
click at [1393, 516] on font "Transparente" at bounding box center [1363, 511] width 94 height 17
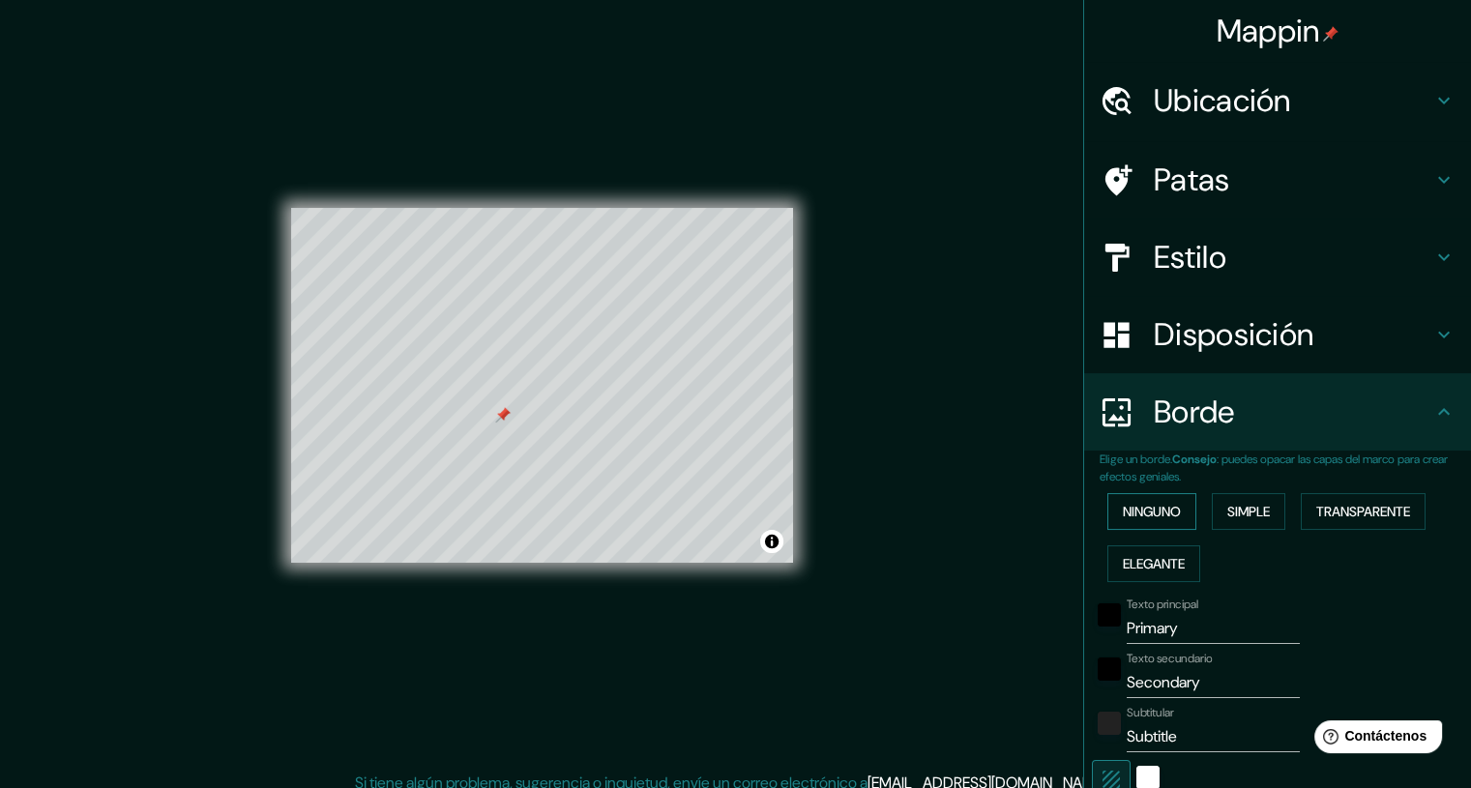
click at [1168, 513] on font "Ninguno" at bounding box center [1152, 511] width 58 height 17
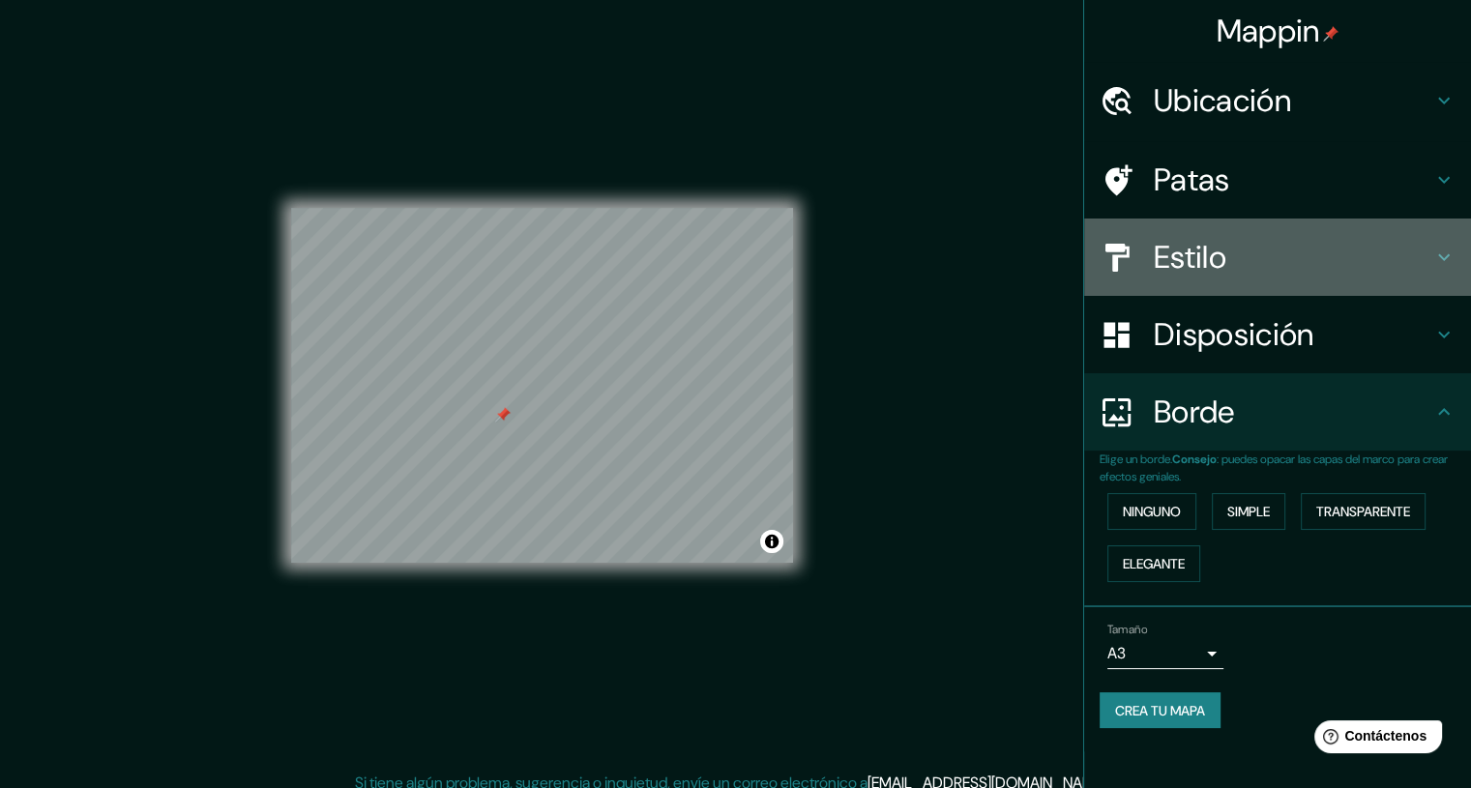
click at [1439, 254] on icon at bounding box center [1444, 257] width 23 height 23
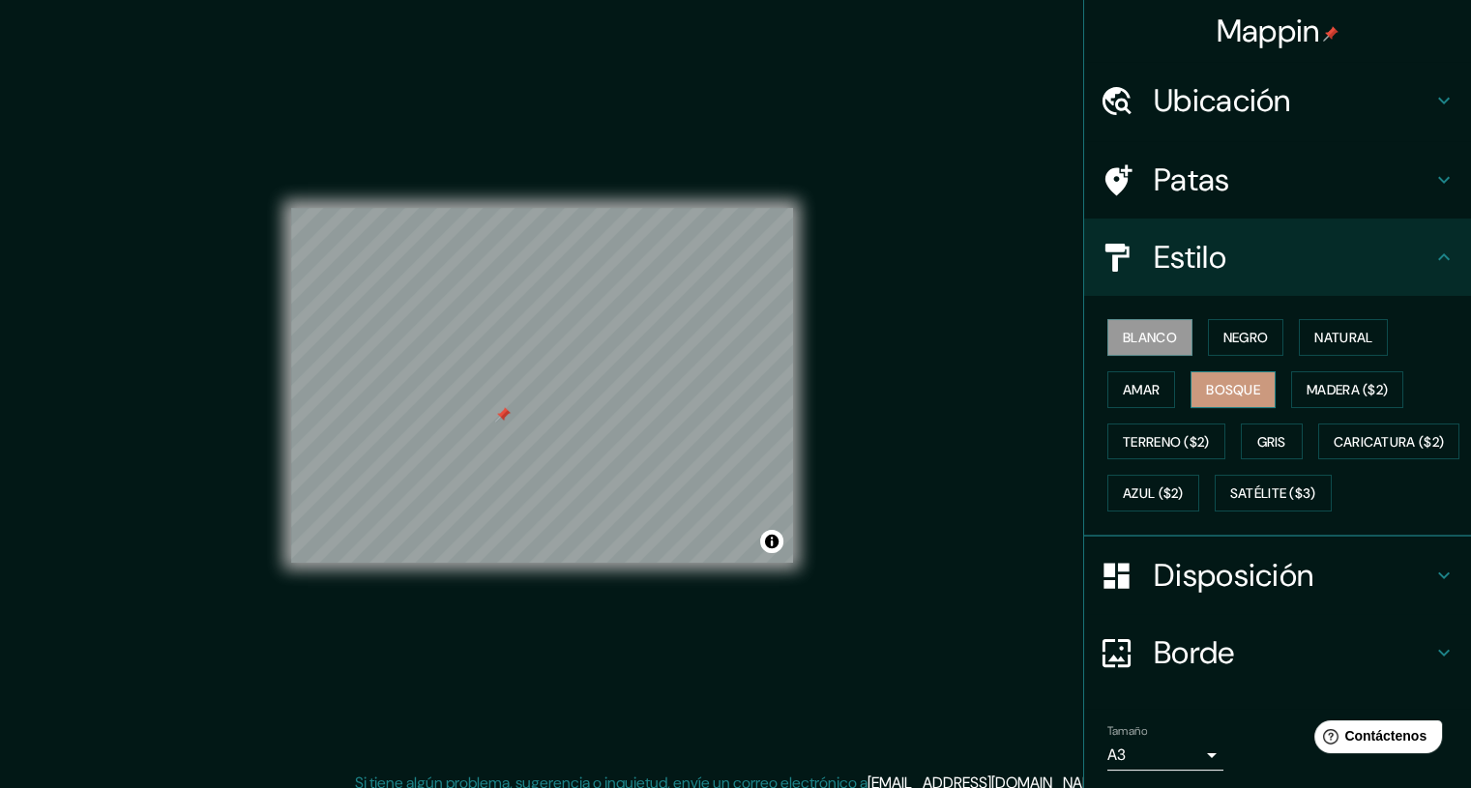
click at [1208, 395] on font "Bosque" at bounding box center [1233, 389] width 54 height 17
click at [1367, 368] on div "Blanco Negro Natural Amar Bosque Madera ($2) Terreno ($2) Gris Caricatura ($2) …" at bounding box center [1285, 415] width 371 height 208
click at [1350, 381] on font "Madera ($2)" at bounding box center [1347, 389] width 81 height 17
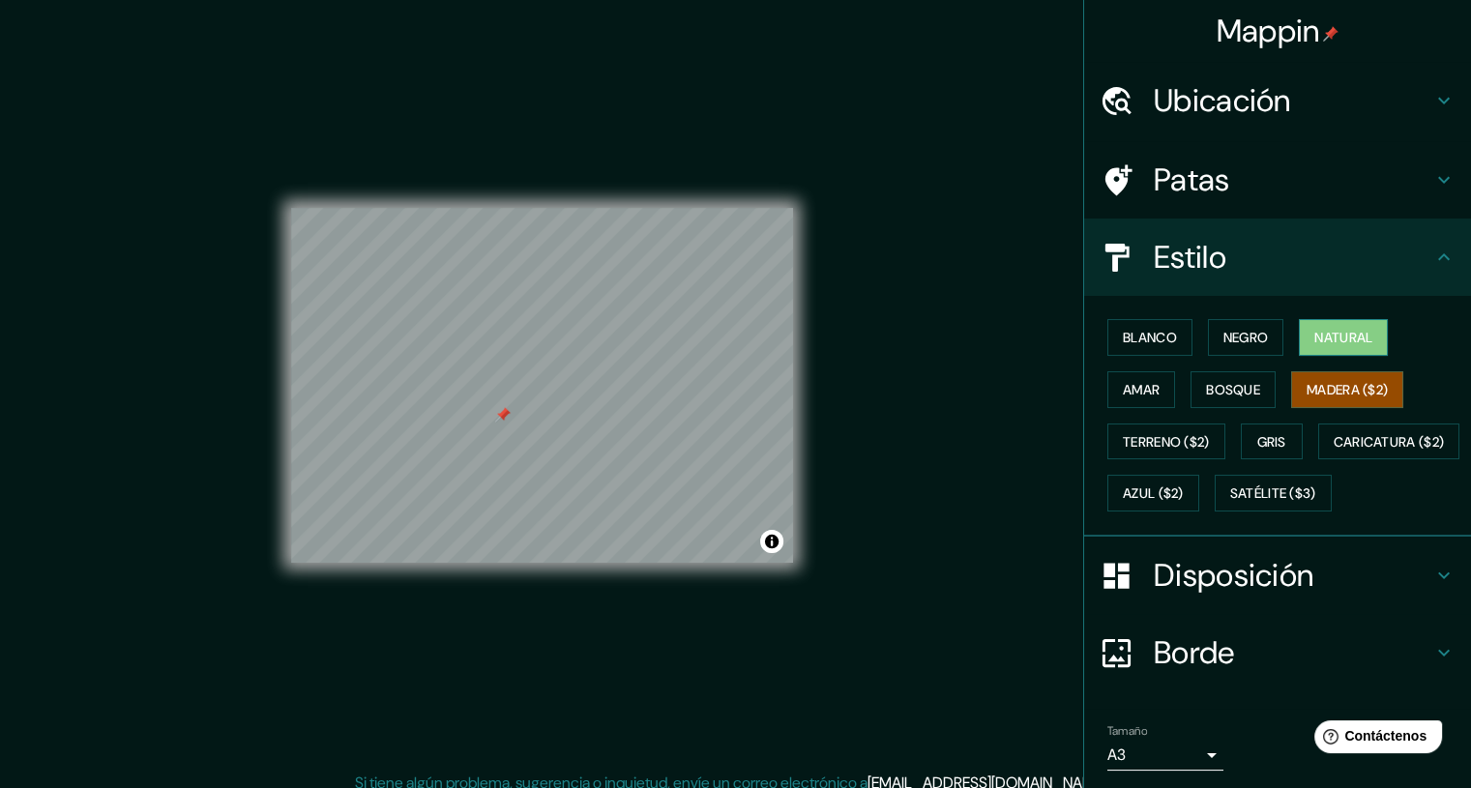
click at [1331, 336] on font "Natural" at bounding box center [1344, 337] width 58 height 17
click at [1259, 336] on button "Negro" at bounding box center [1246, 337] width 76 height 37
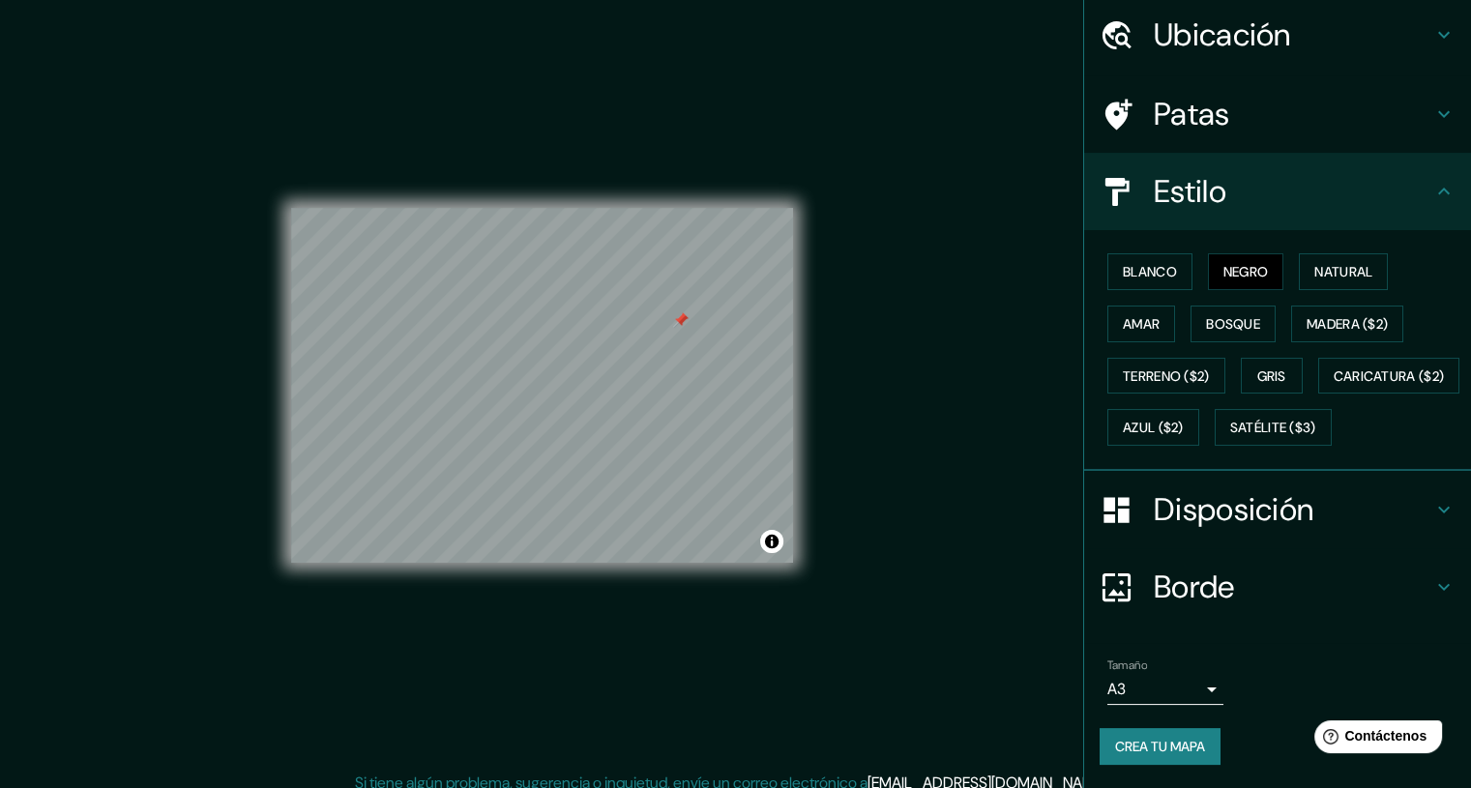
scroll to position [112, 0]
click at [1420, 498] on div "Disposición" at bounding box center [1277, 509] width 387 height 77
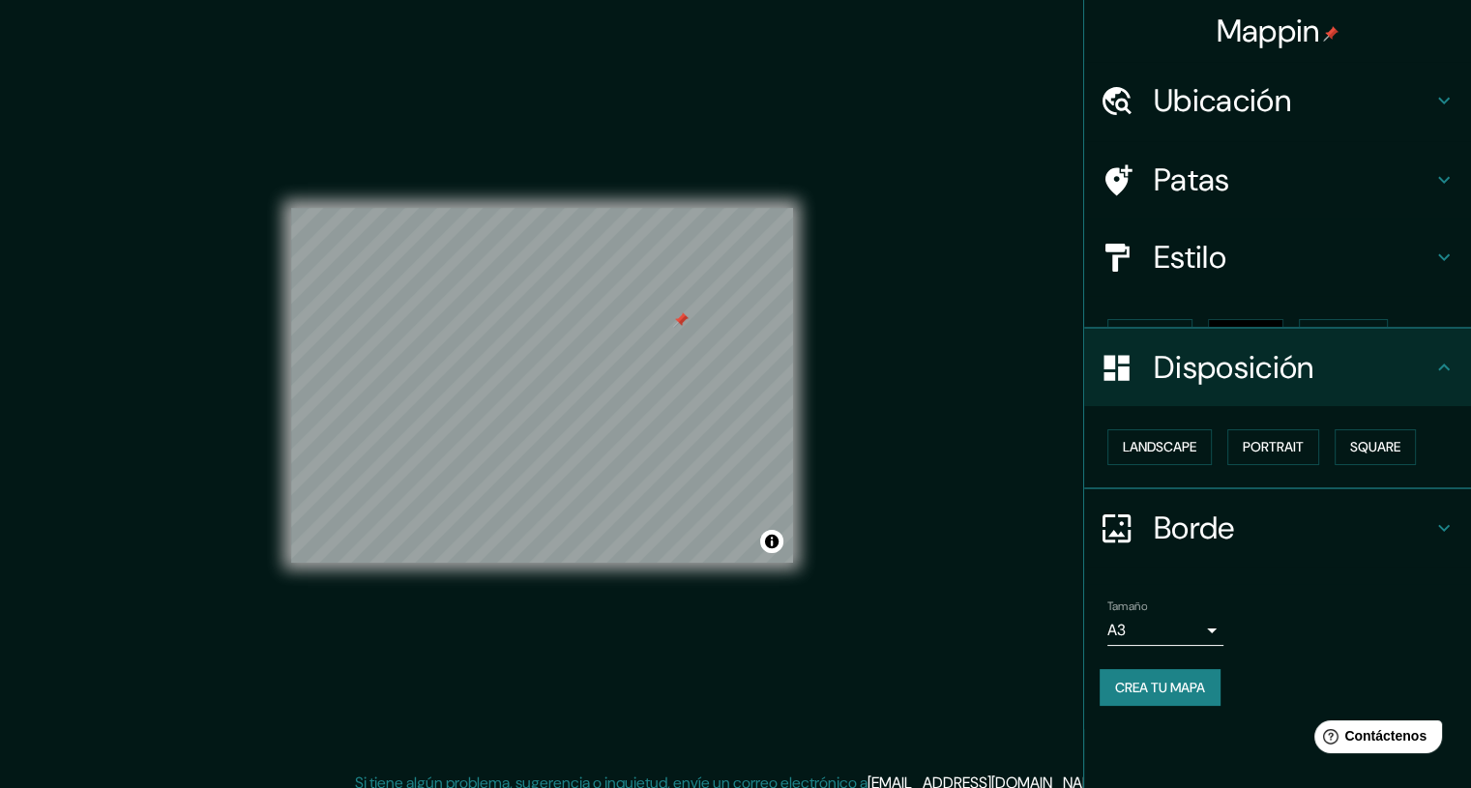
scroll to position [0, 0]
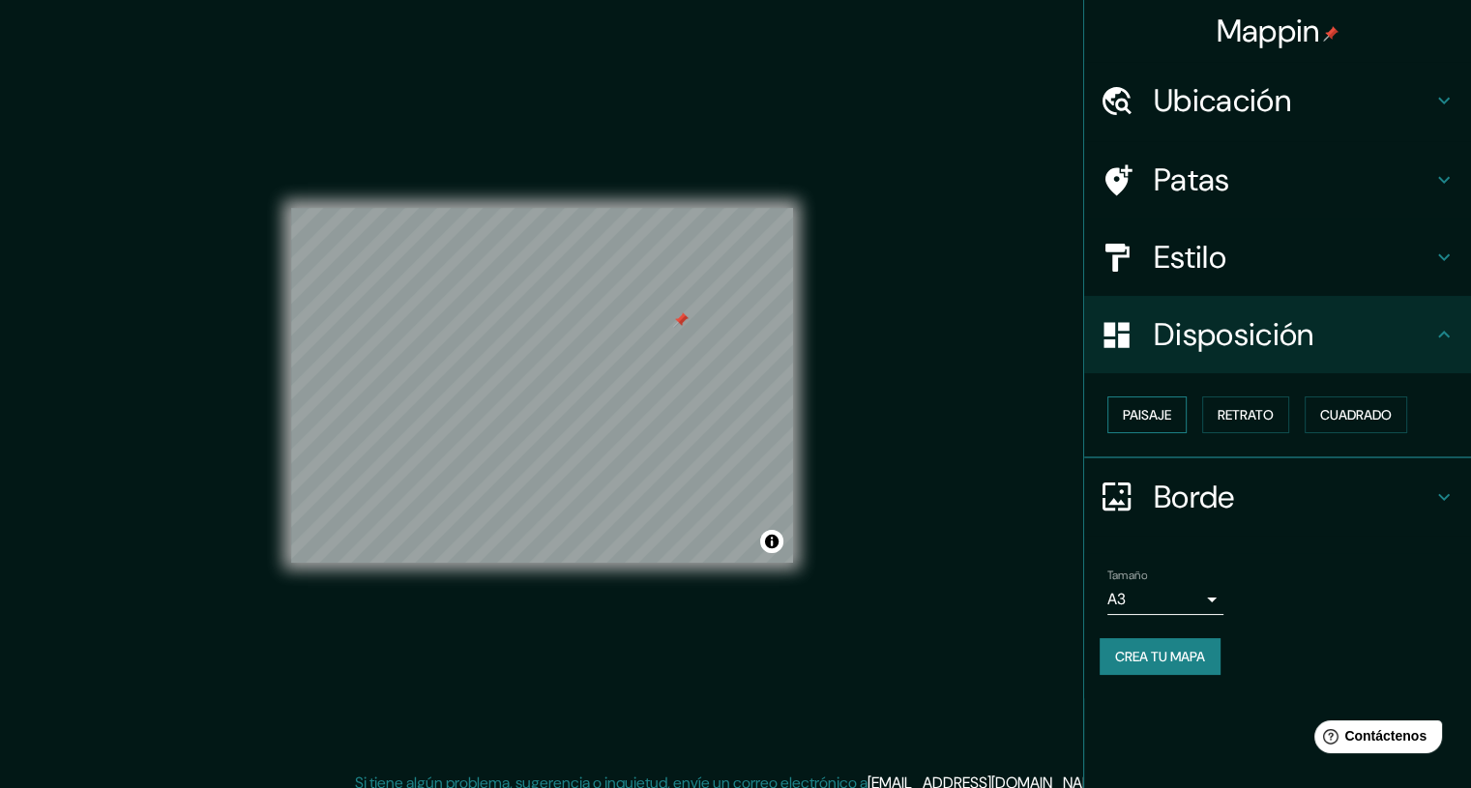
click at [1154, 417] on font "Paisaje" at bounding box center [1147, 414] width 48 height 17
click at [1259, 420] on font "Retrato" at bounding box center [1246, 414] width 56 height 17
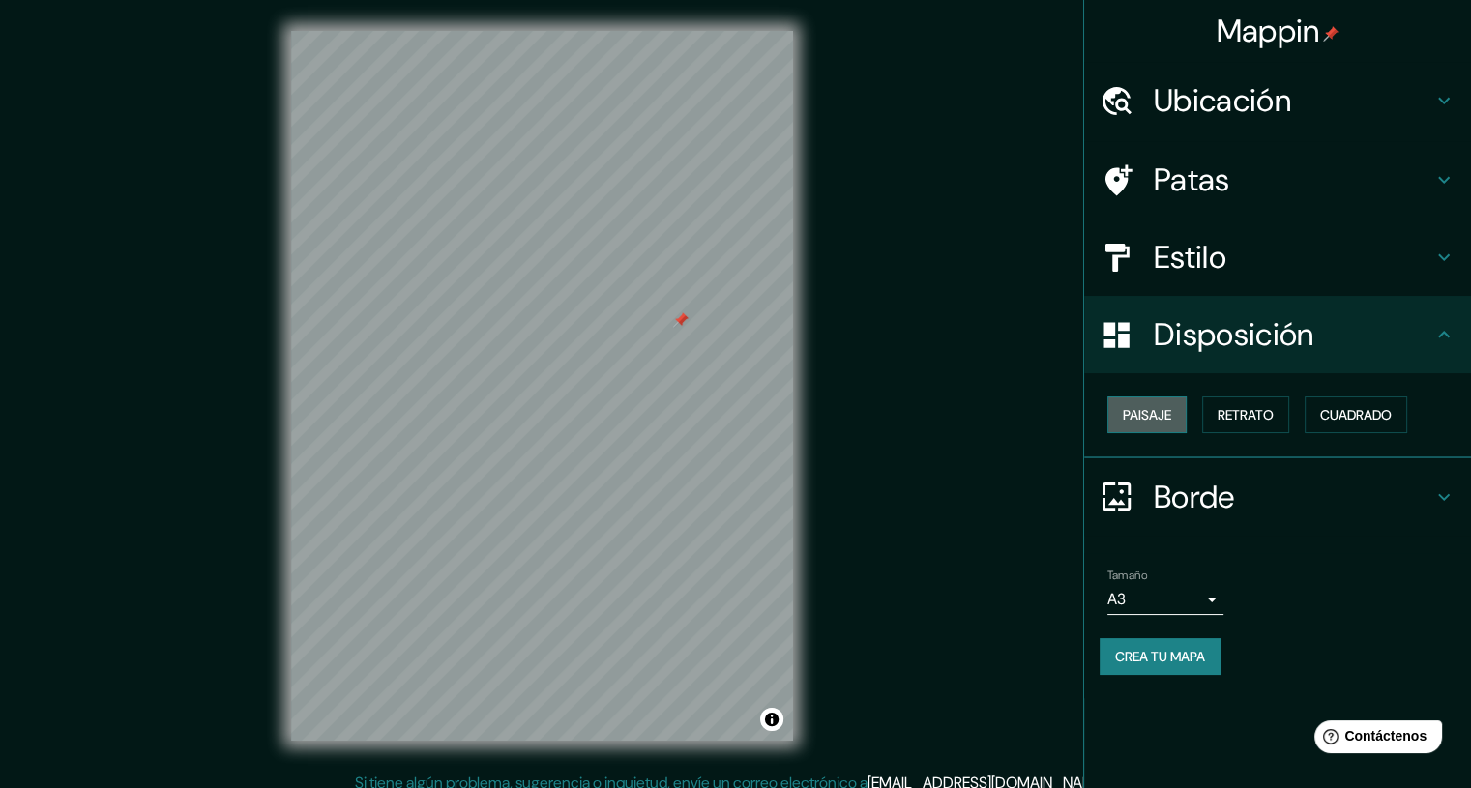
click at [1150, 418] on font "Paisaje" at bounding box center [1147, 414] width 48 height 17
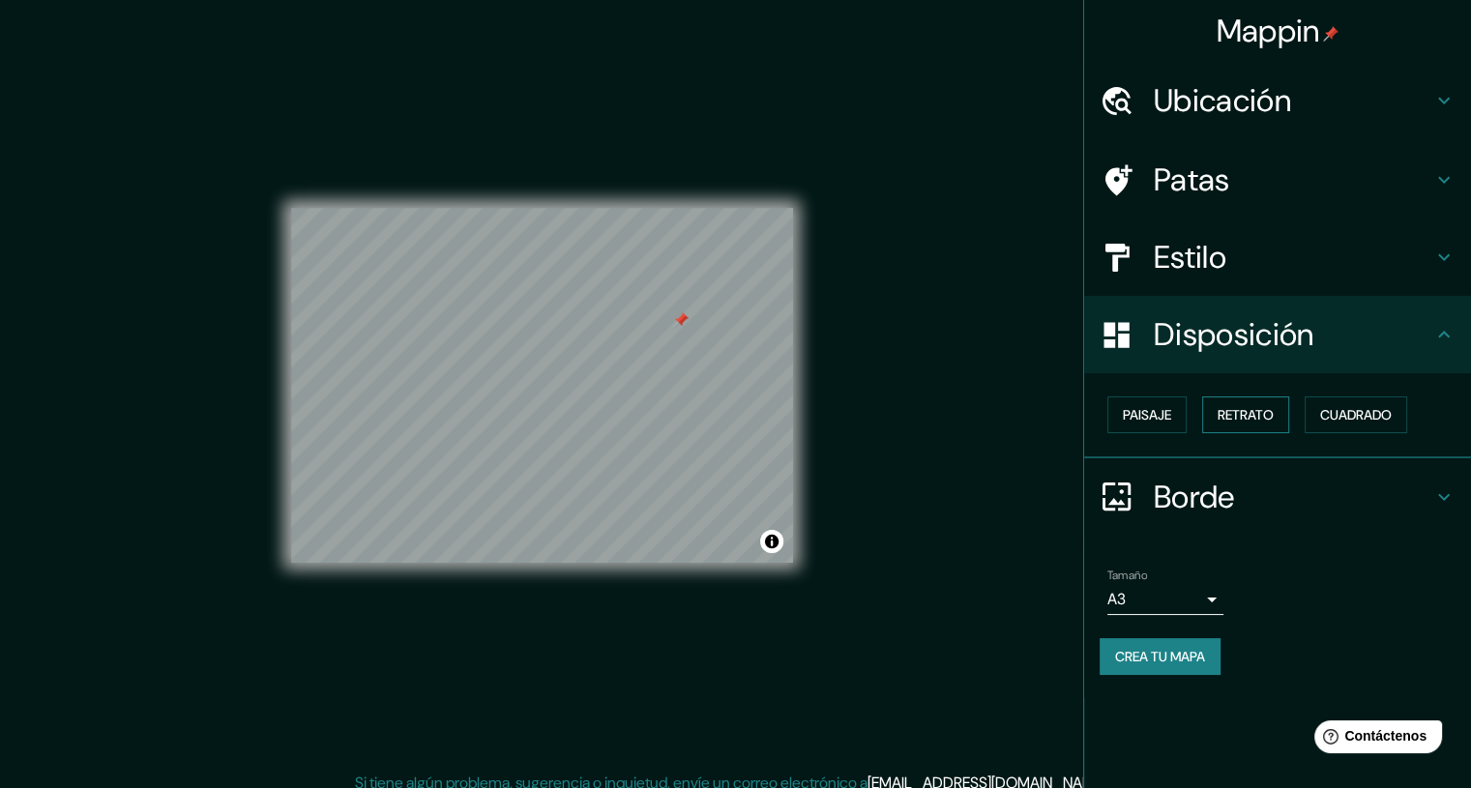
click at [1250, 413] on font "Retrato" at bounding box center [1246, 414] width 56 height 17
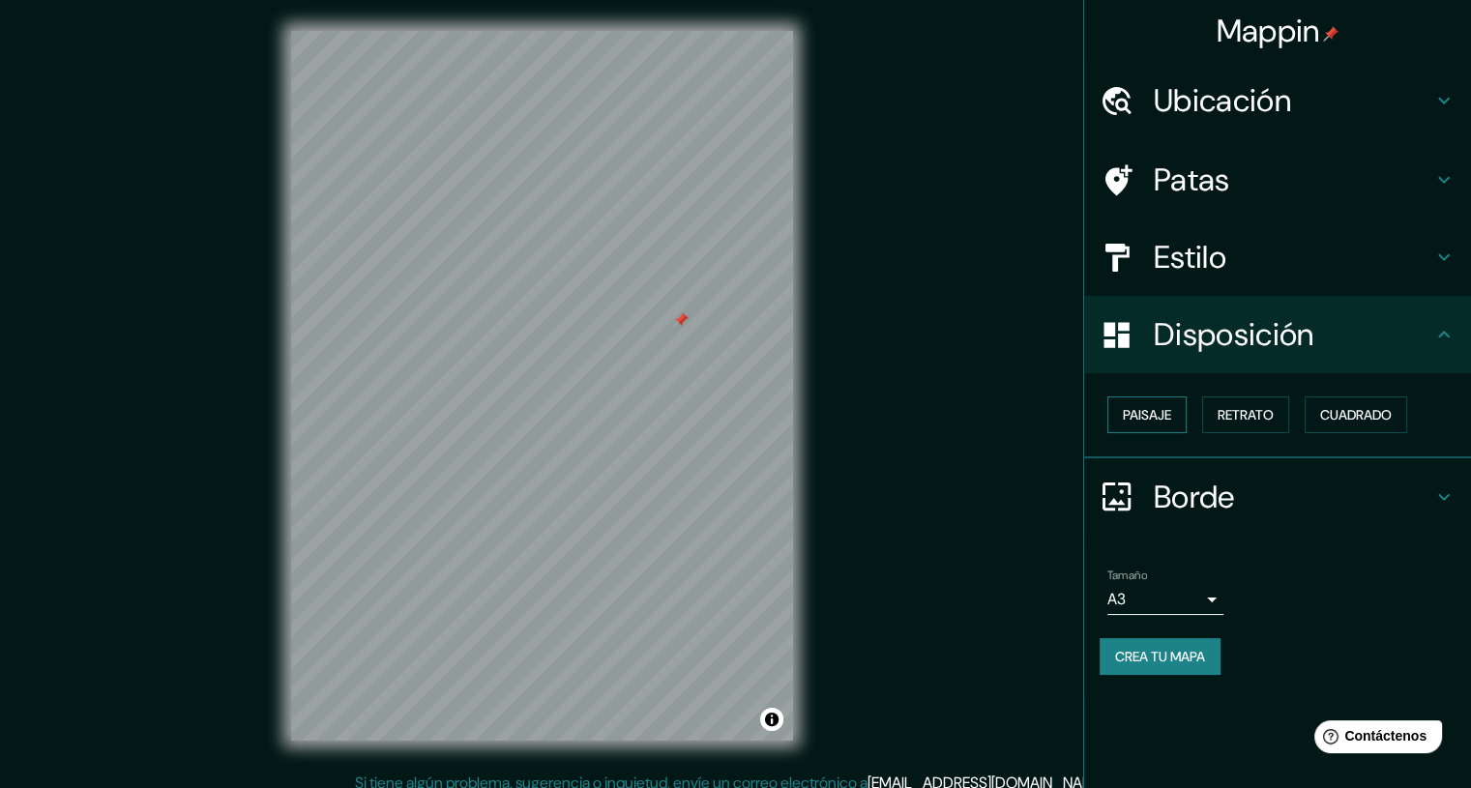
click at [1145, 418] on font "Paisaje" at bounding box center [1147, 414] width 48 height 17
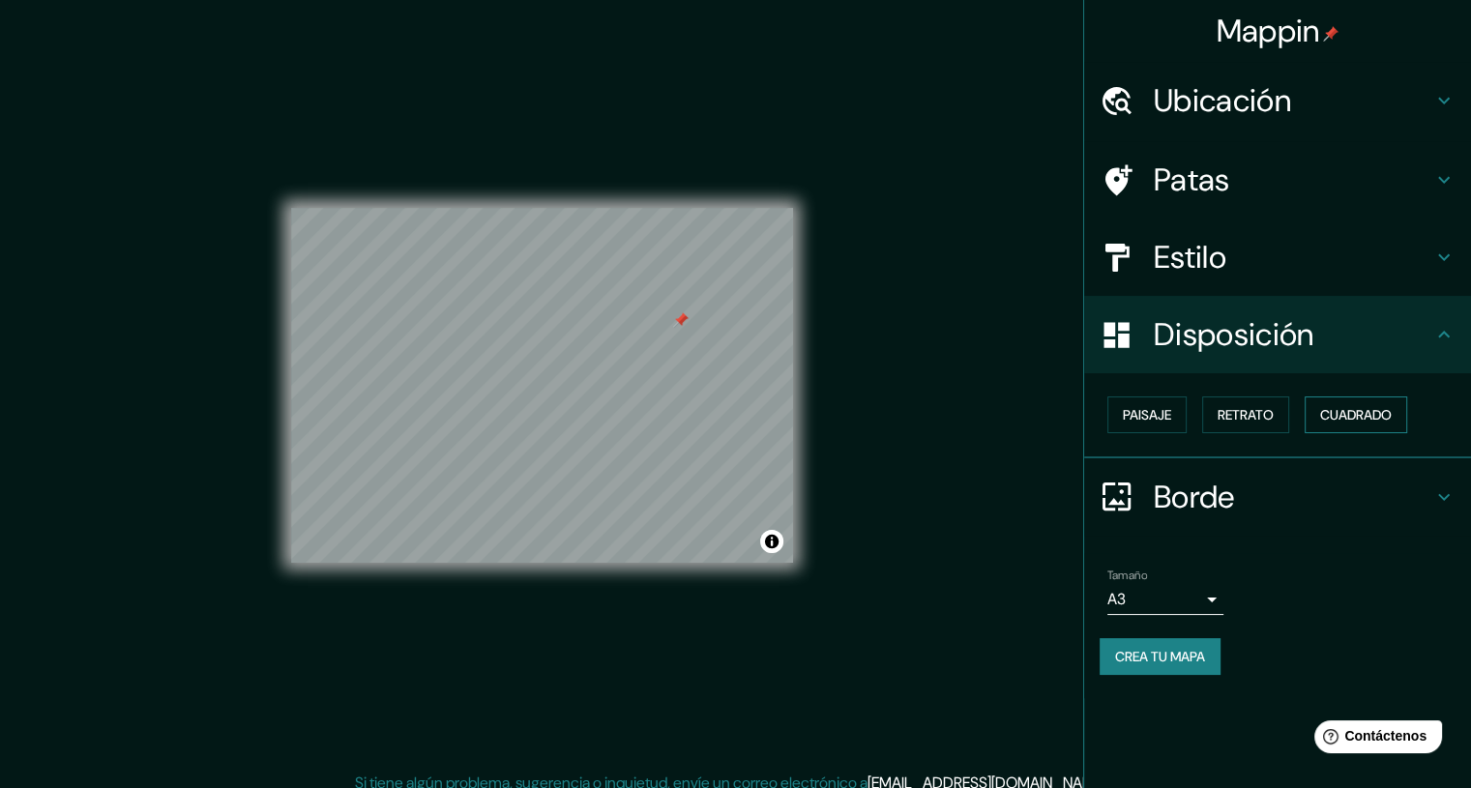
click at [1354, 406] on font "Cuadrado" at bounding box center [1356, 414] width 72 height 17
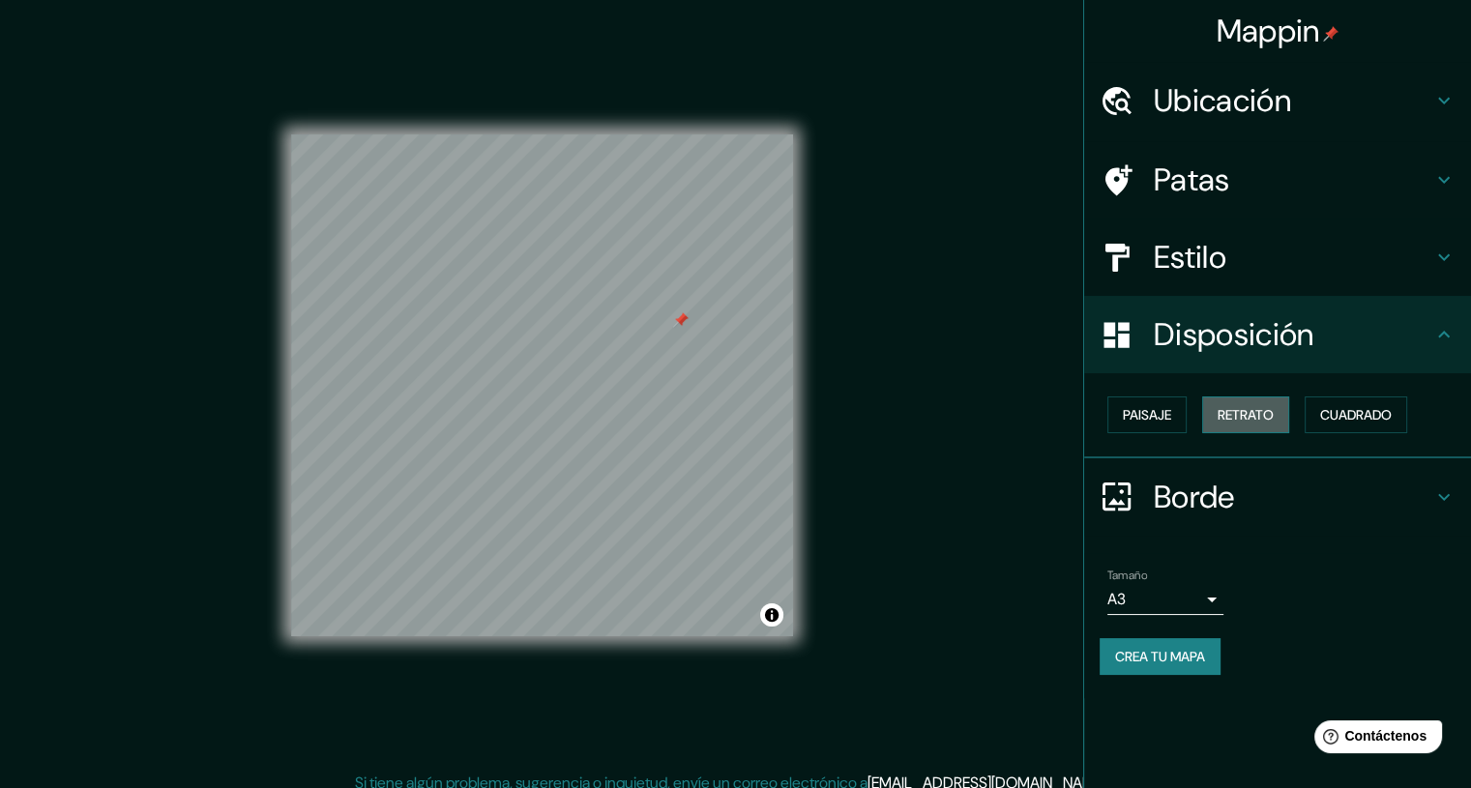
click at [1273, 402] on font "Retrato" at bounding box center [1246, 414] width 56 height 25
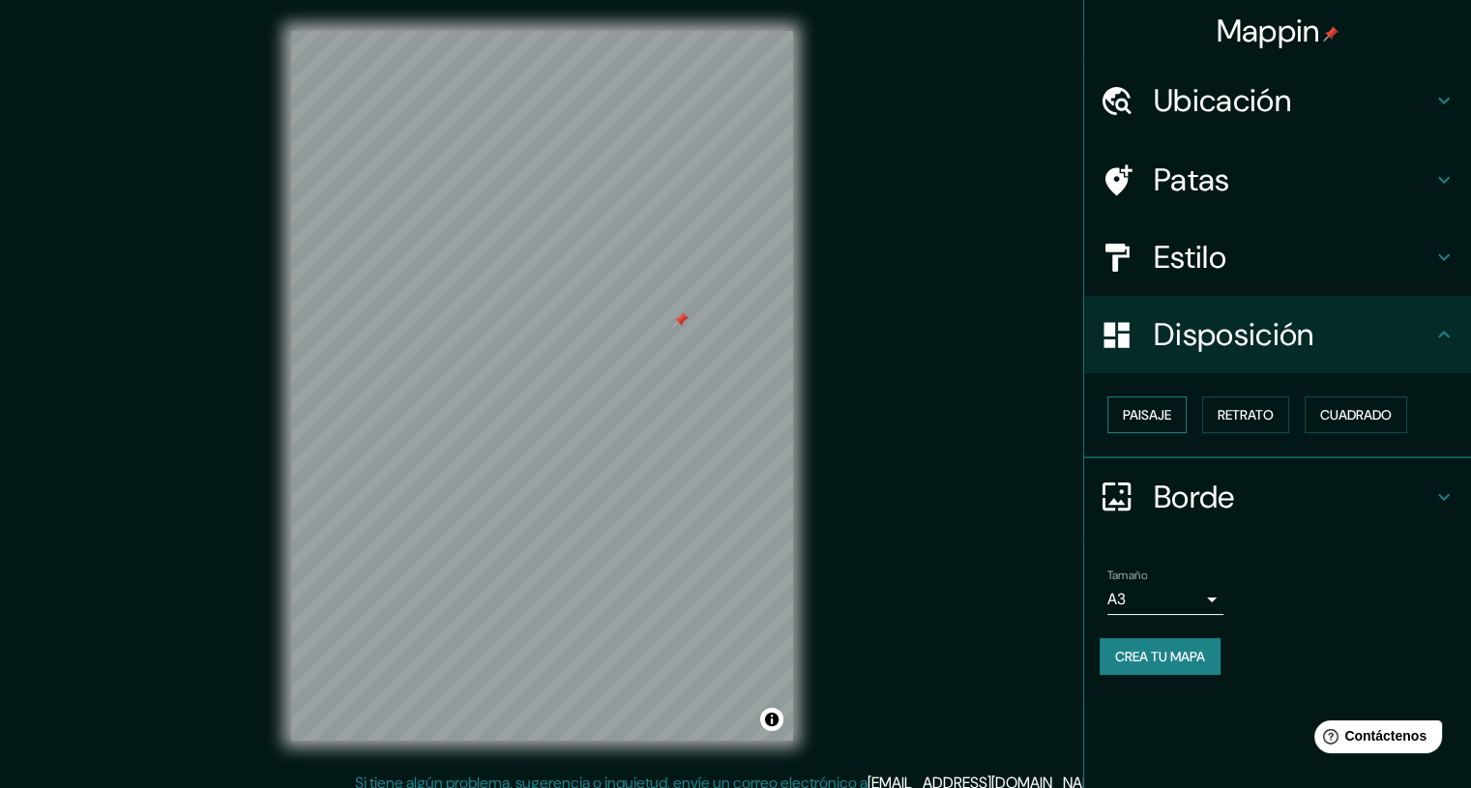
click at [1153, 408] on font "Paisaje" at bounding box center [1147, 414] width 48 height 17
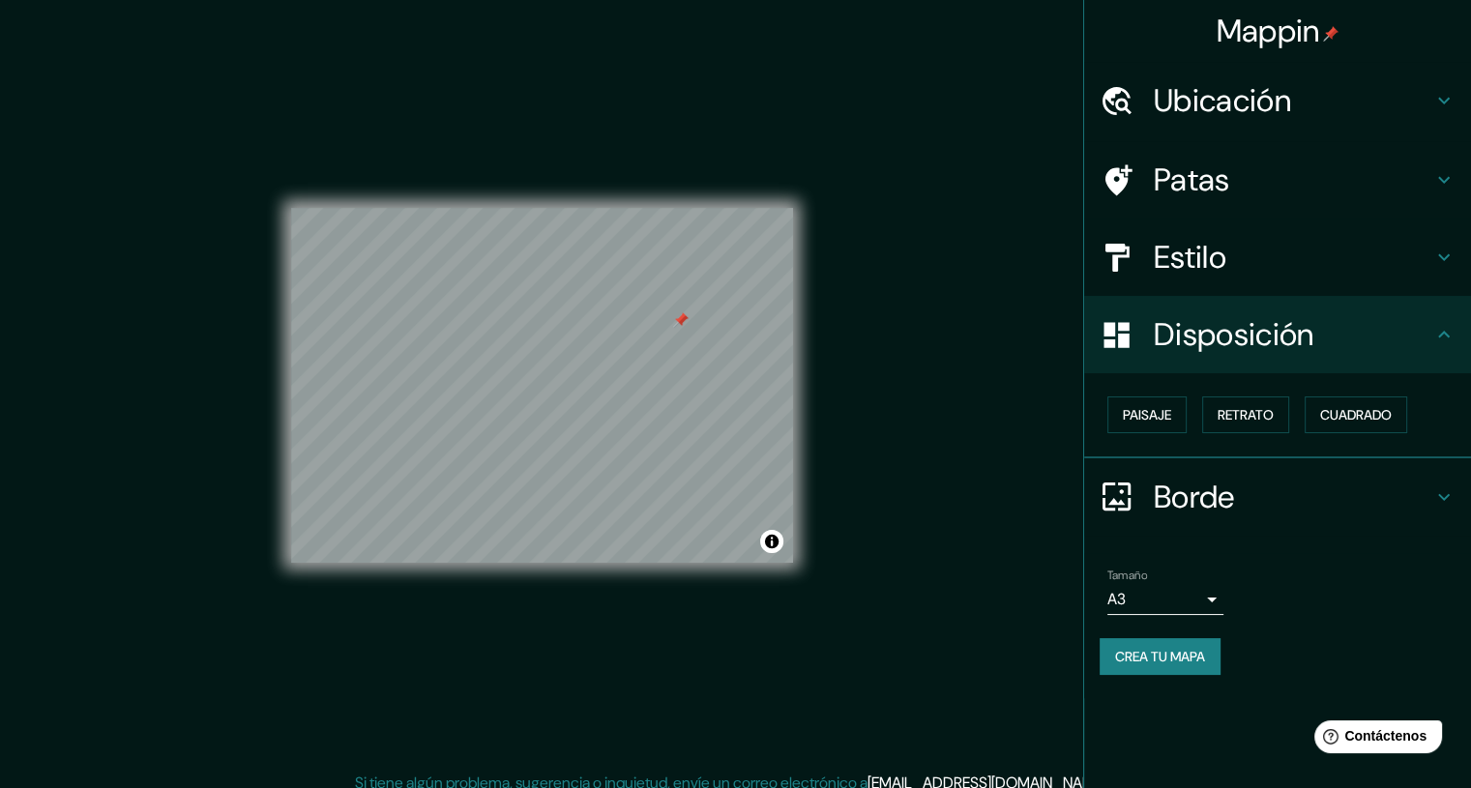
click at [1446, 102] on icon at bounding box center [1444, 101] width 12 height 7
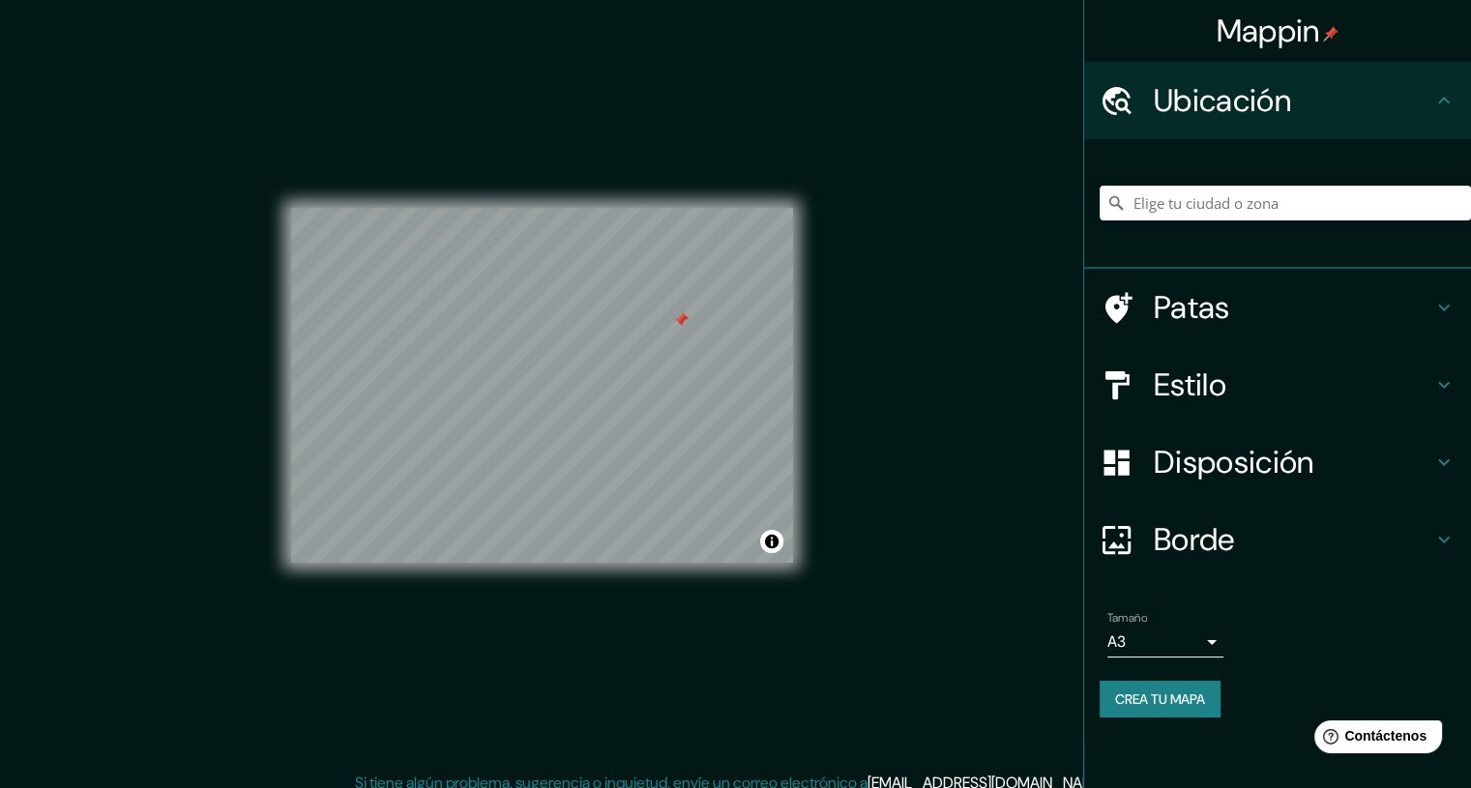
click at [1414, 305] on h4 "Patas" at bounding box center [1293, 307] width 279 height 39
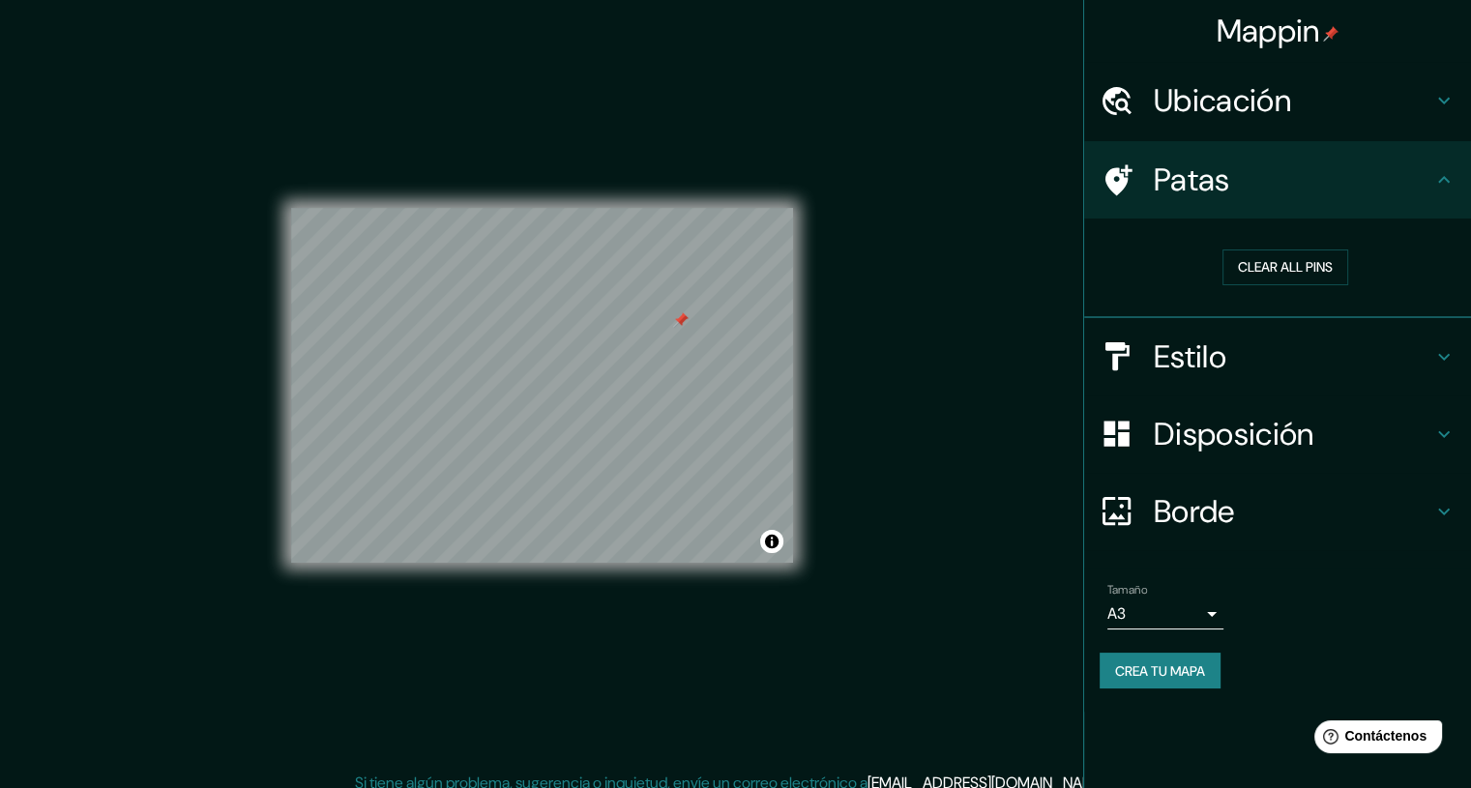
click at [1443, 345] on icon at bounding box center [1444, 356] width 23 height 23
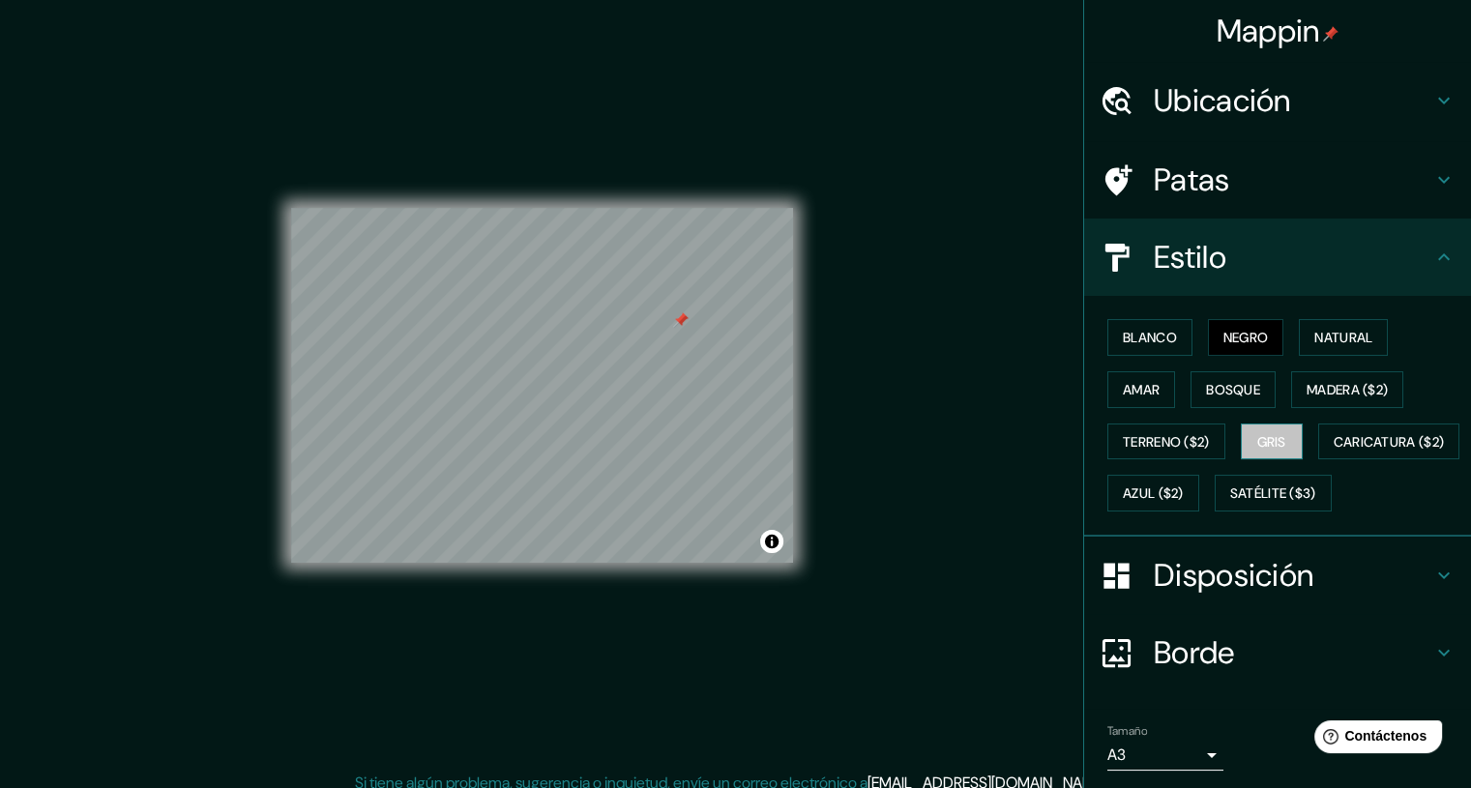
click at [1274, 429] on font "Gris" at bounding box center [1271, 441] width 29 height 25
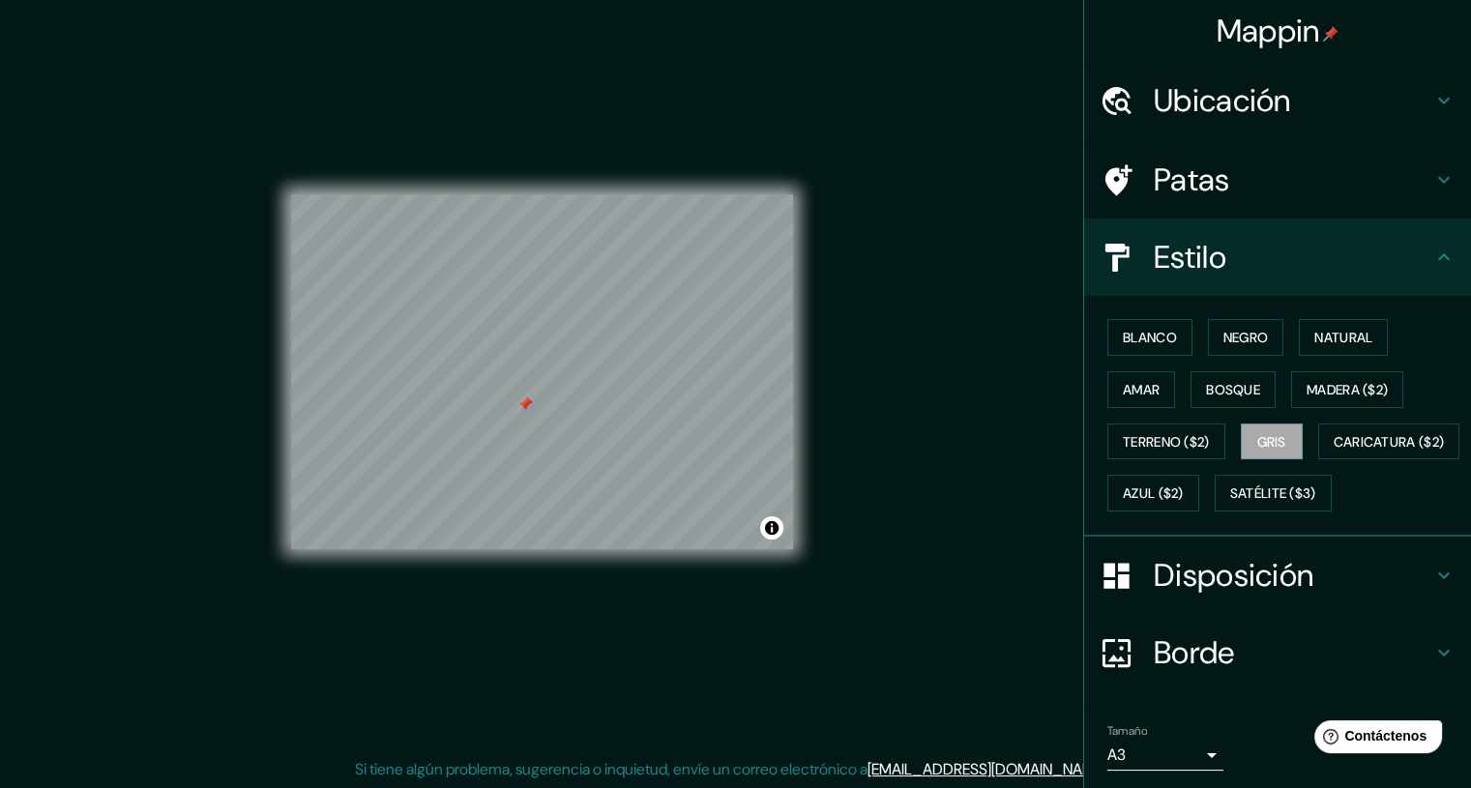
click at [1433, 251] on icon at bounding box center [1444, 257] width 23 height 23
click at [1433, 252] on icon at bounding box center [1444, 257] width 23 height 23
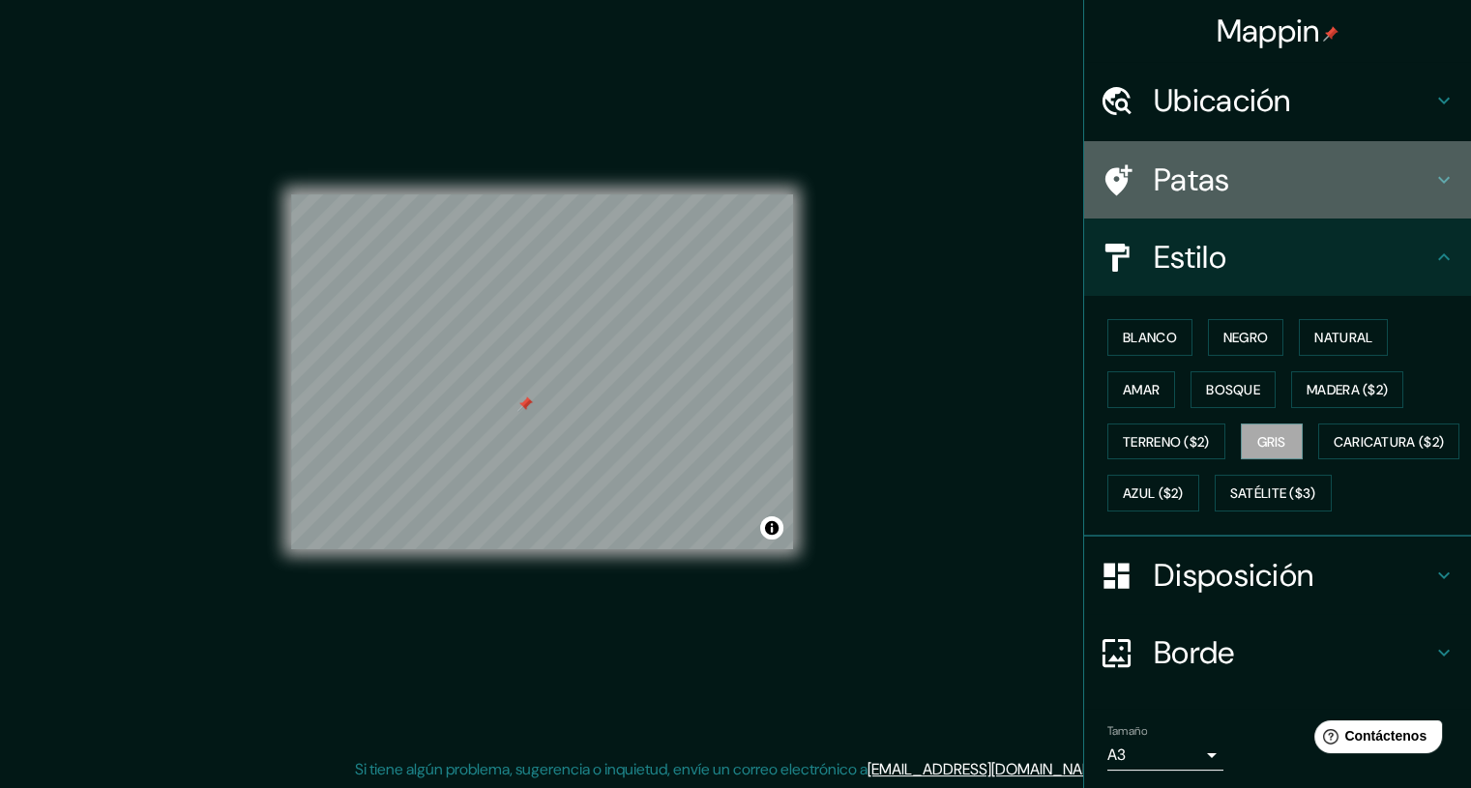
click at [1432, 192] on div "Patas" at bounding box center [1277, 179] width 387 height 77
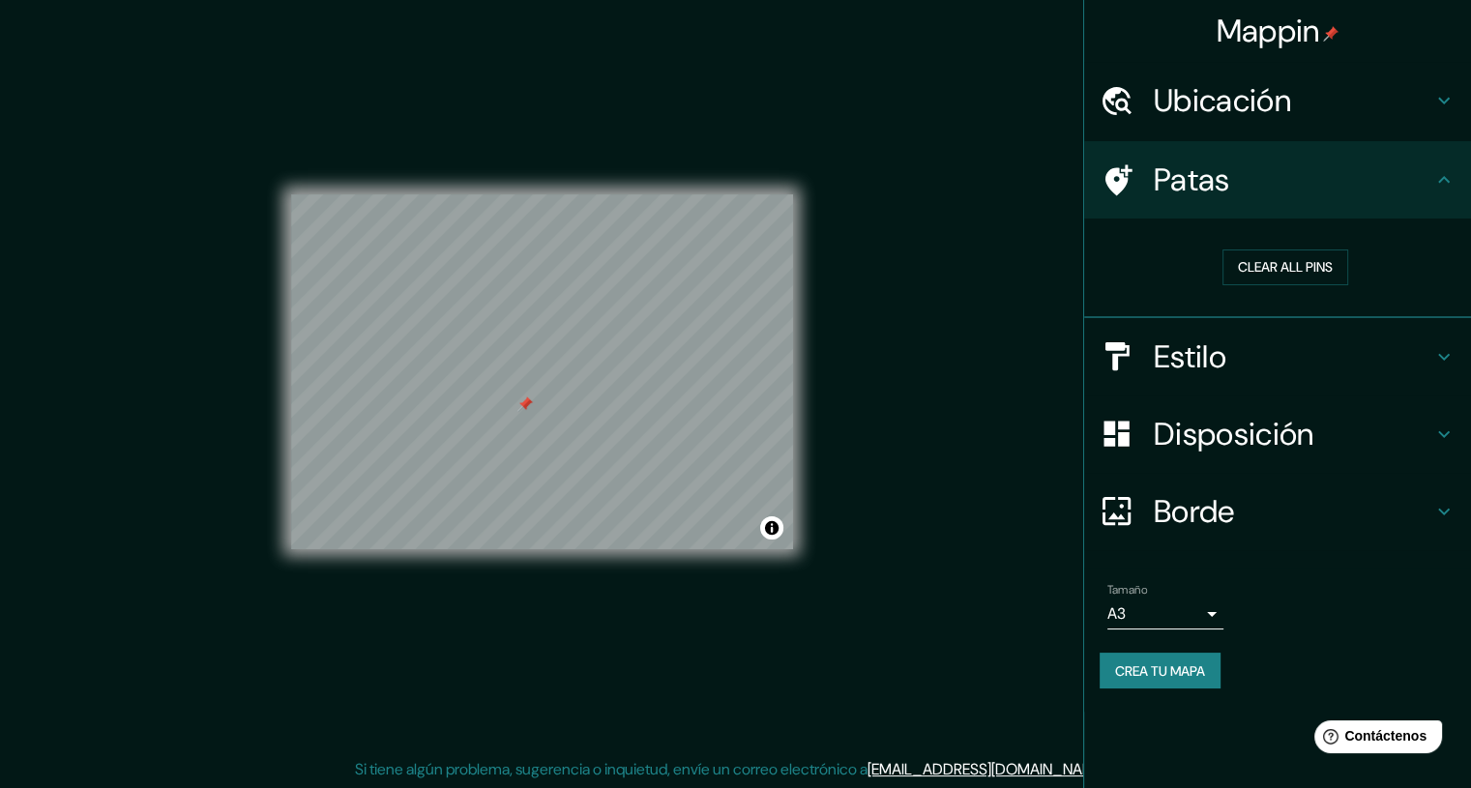
click at [1153, 663] on font "Crea tu mapa" at bounding box center [1160, 671] width 90 height 17
click at [1346, 473] on div "Borde" at bounding box center [1277, 511] width 387 height 77
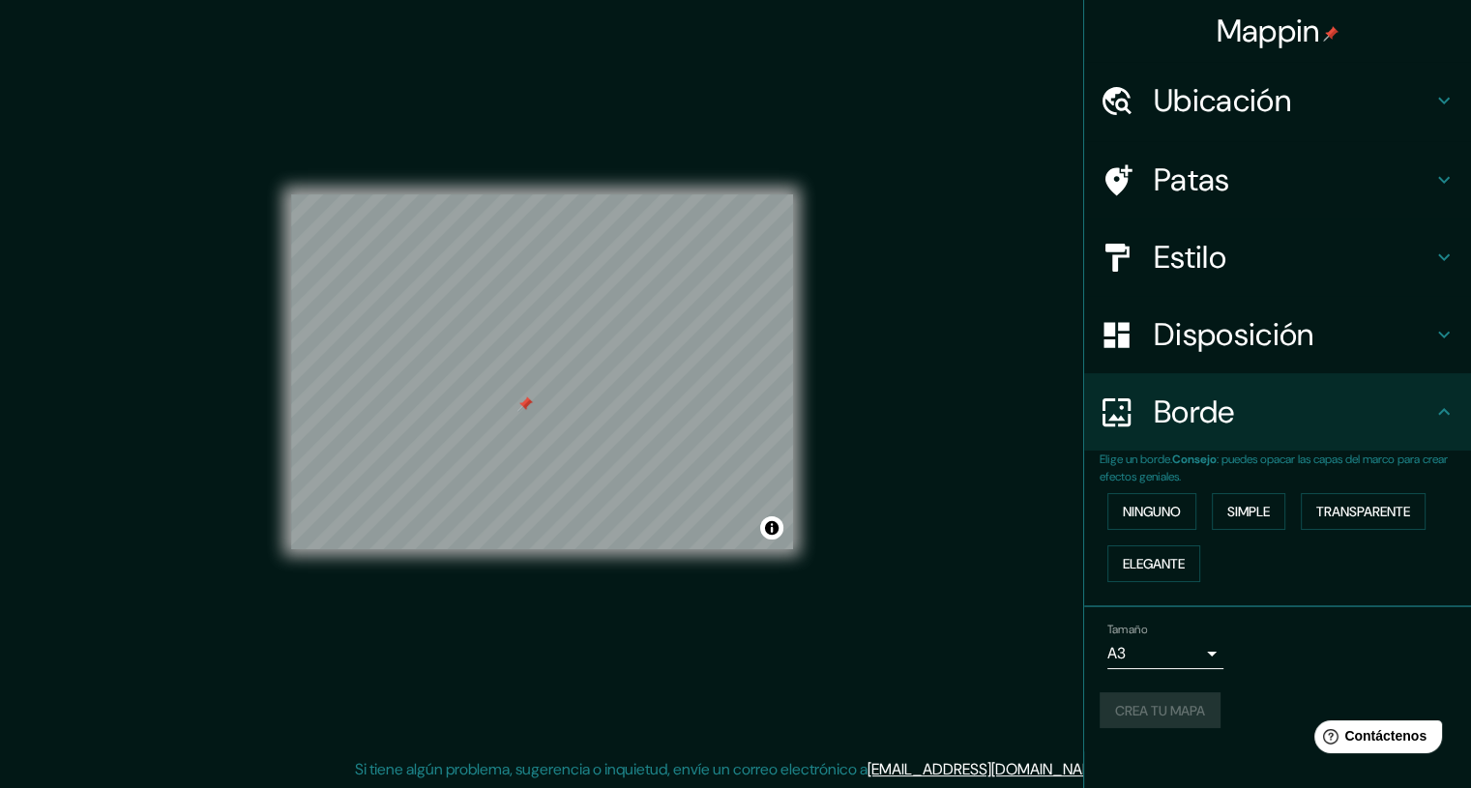
click at [1167, 699] on div "Crea tu mapa" at bounding box center [1278, 711] width 356 height 37
click at [1168, 701] on div "Crea tu mapa" at bounding box center [1278, 711] width 356 height 37
click at [1312, 30] on font "Mappin" at bounding box center [1268, 31] width 103 height 41
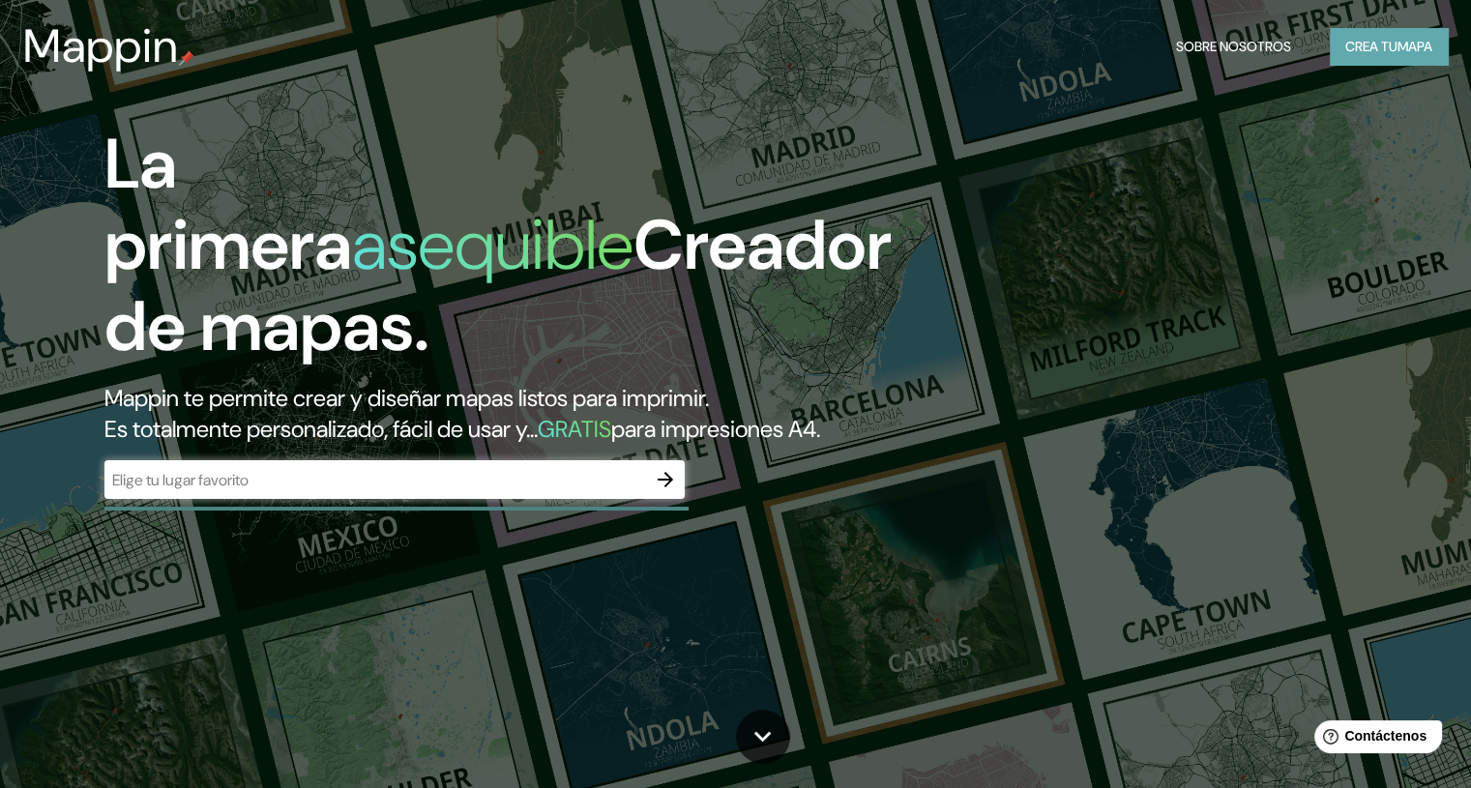
click at [1398, 50] on font "mapa" at bounding box center [1415, 46] width 35 height 17
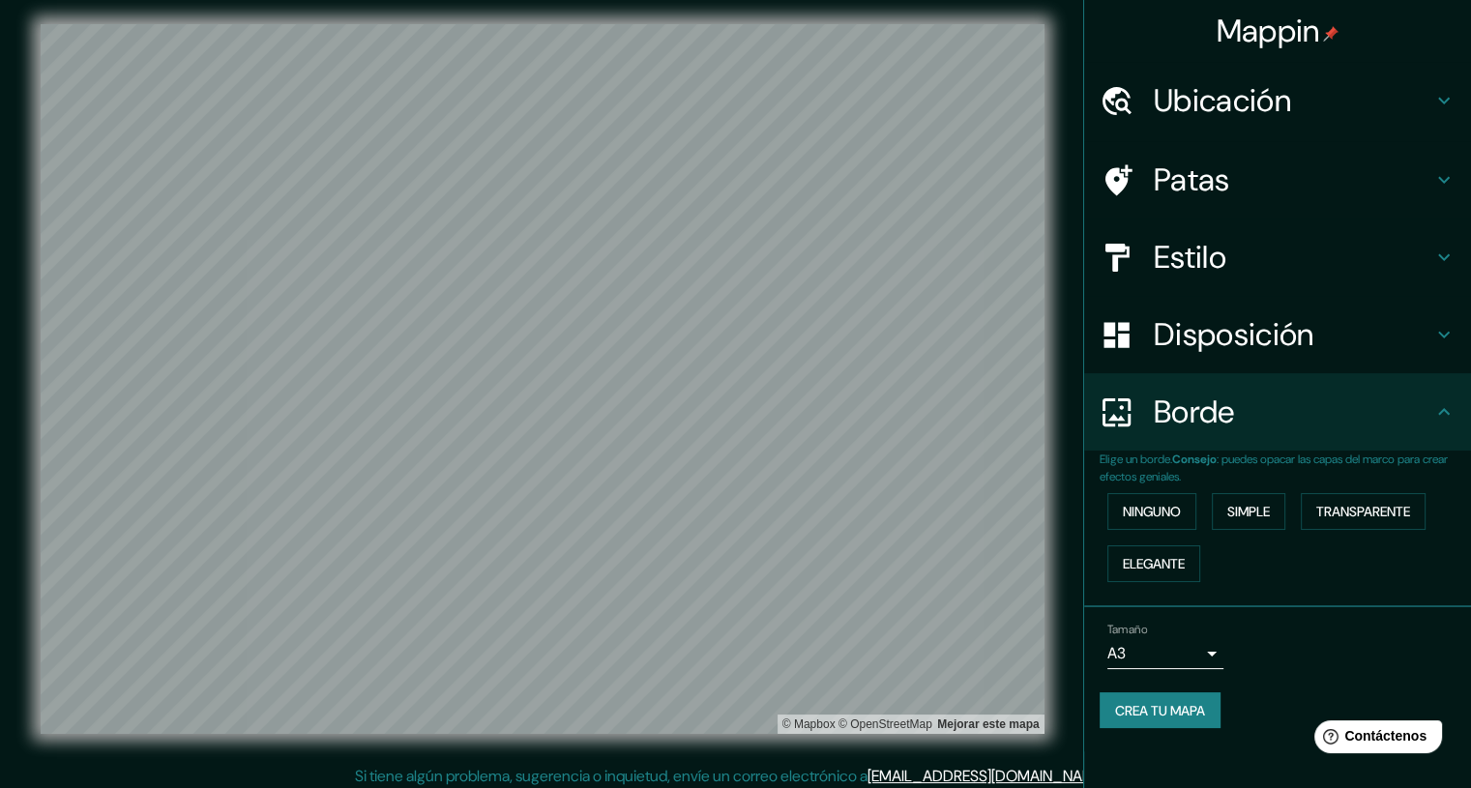
scroll to position [4, 0]
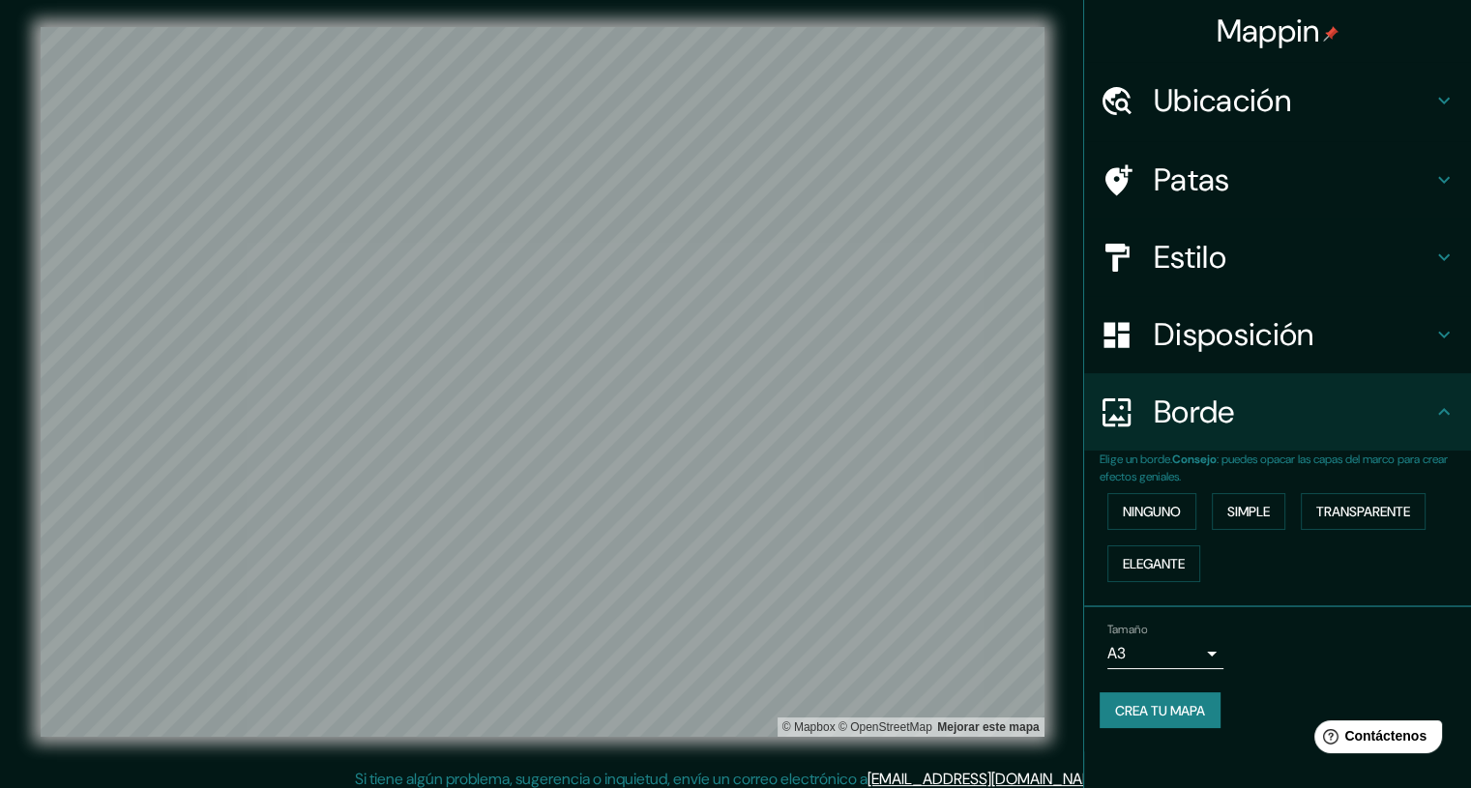
click at [1196, 705] on font "Crea tu mapa" at bounding box center [1160, 710] width 90 height 17
click at [1296, 533] on div "Ninguno Simple Transparente Elegante" at bounding box center [1285, 538] width 371 height 104
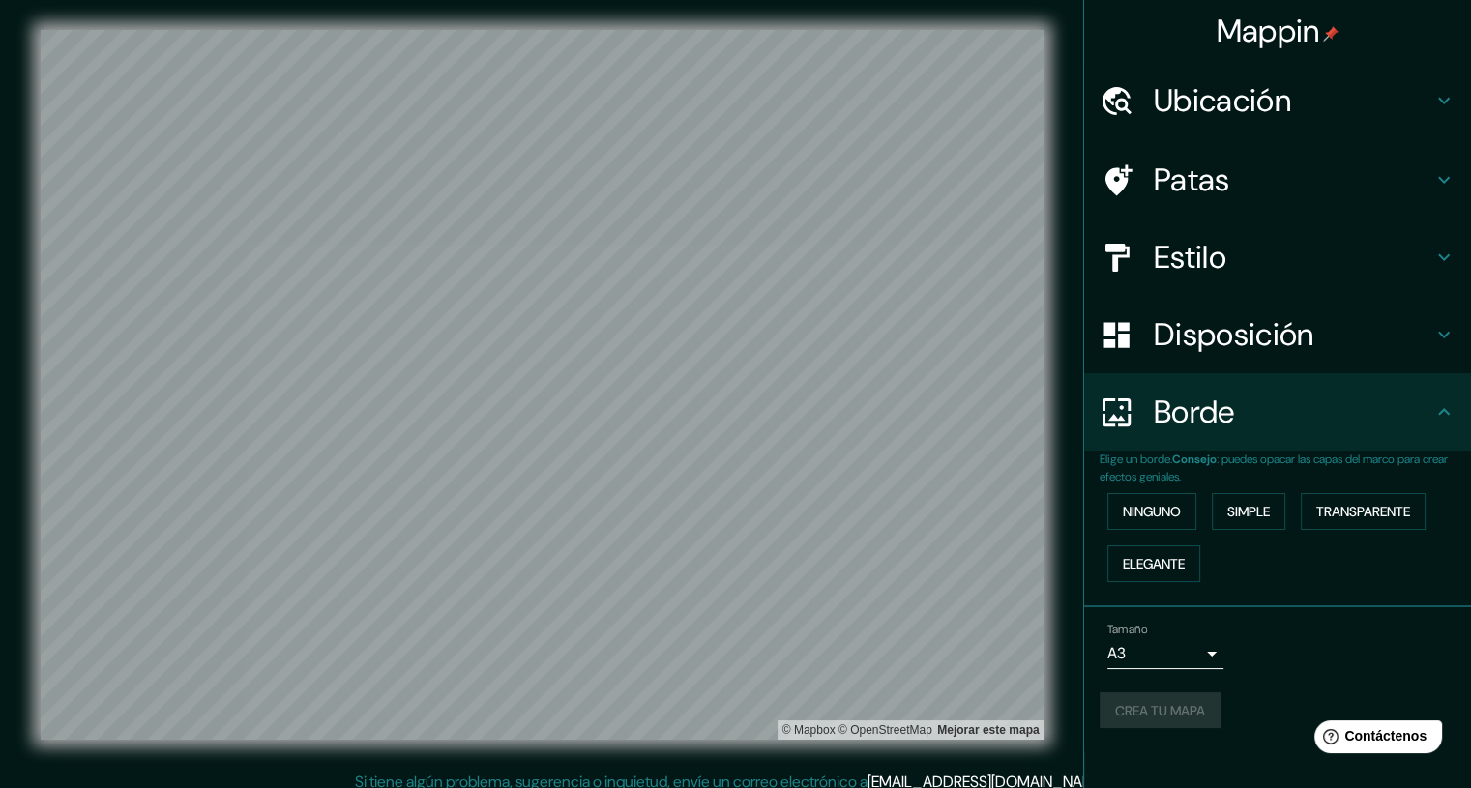
scroll to position [0, 0]
click at [1353, 29] on div "Mappin" at bounding box center [1277, 31] width 387 height 62
click at [1439, 106] on icon at bounding box center [1444, 100] width 23 height 23
